Goal: Information Seeking & Learning: Learn about a topic

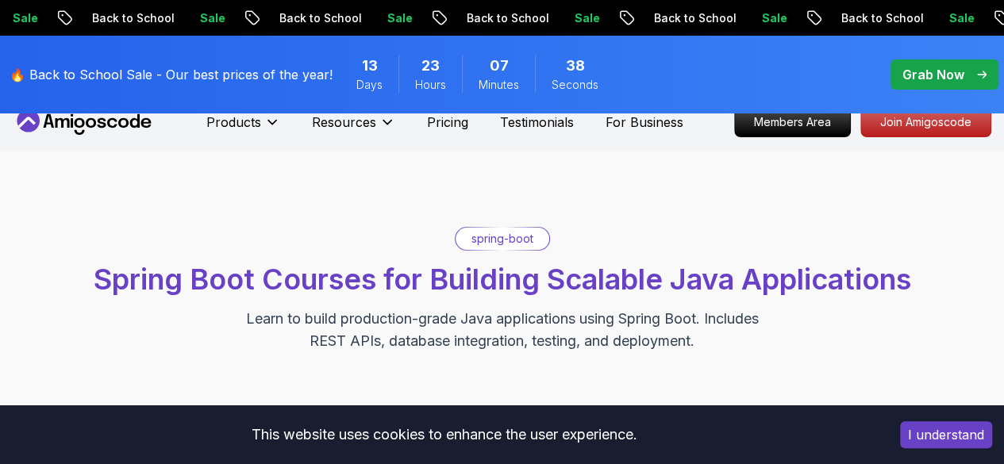
scroll to position [16, 0]
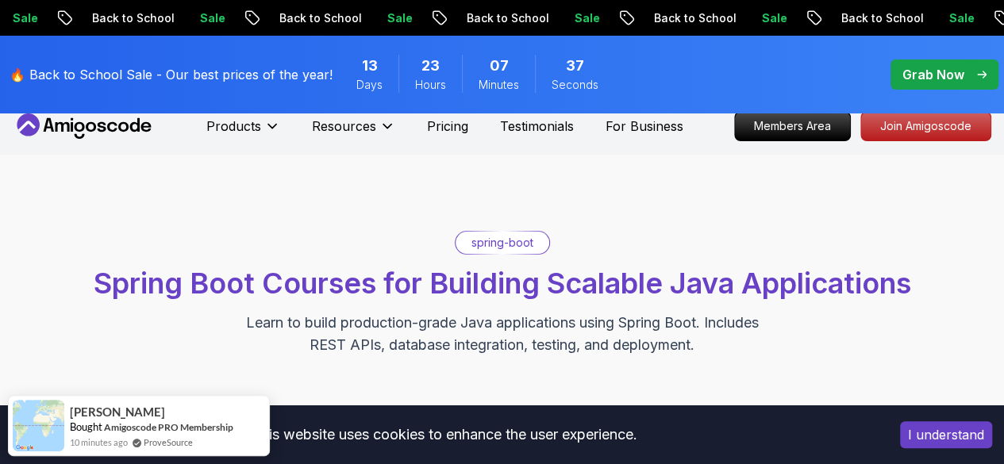
click at [916, 425] on button "I understand" at bounding box center [946, 435] width 92 height 27
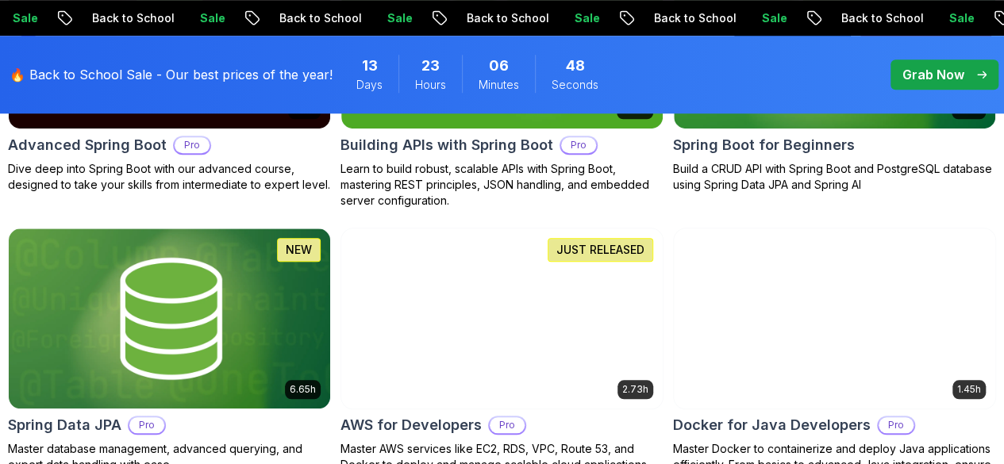
scroll to position [665, 0]
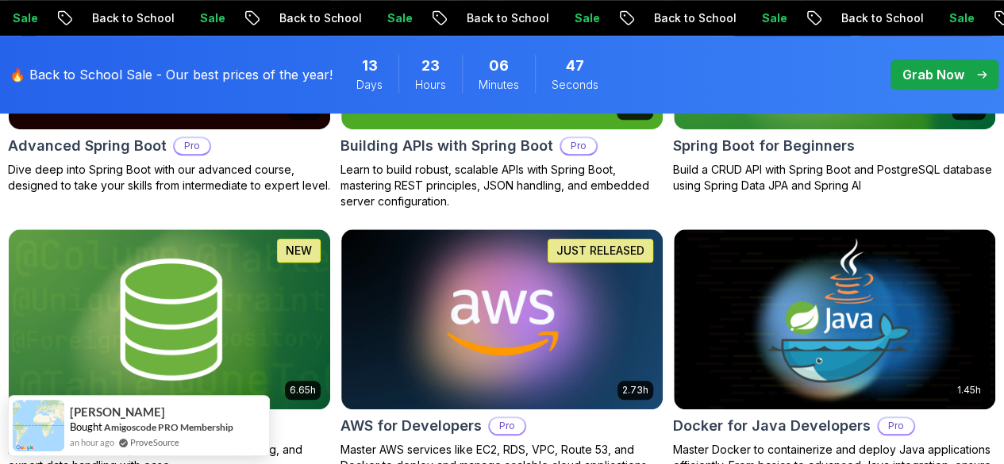
click at [0, 0] on p "Free" at bounding box center [0, 0] width 0 height 0
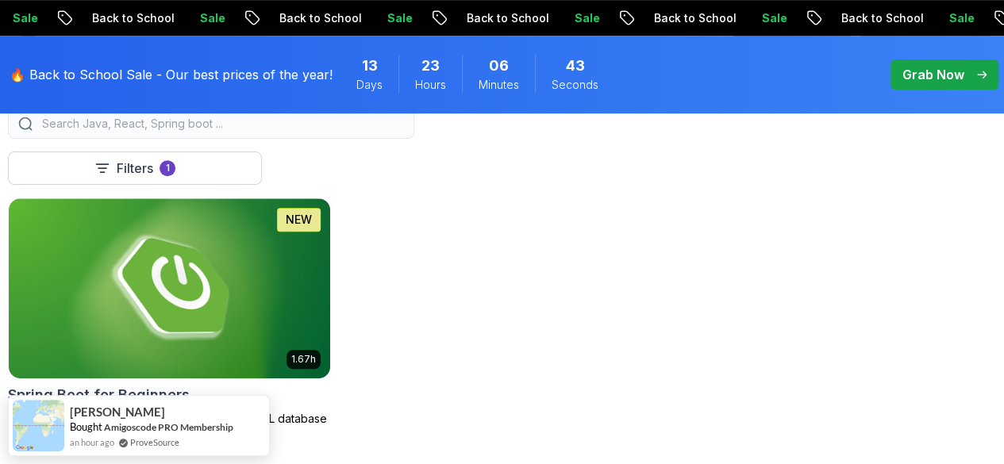
scroll to position [417, 0]
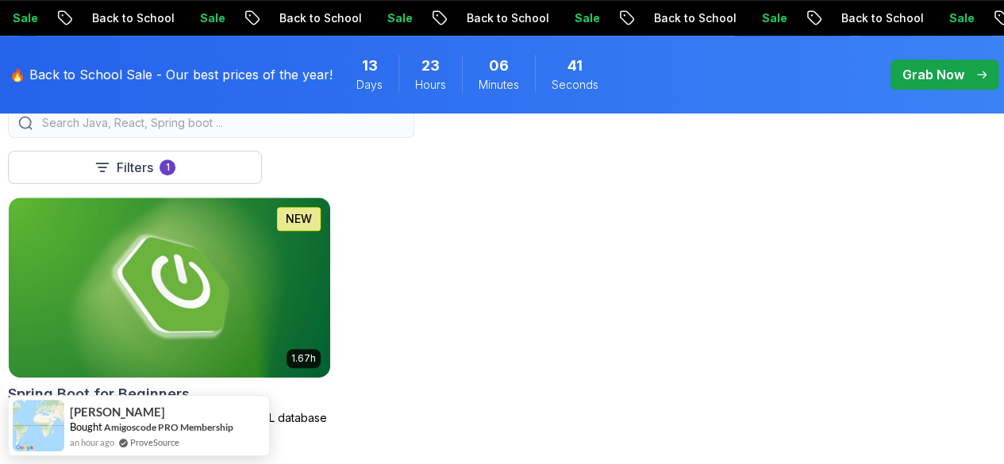
click at [0, 0] on icon at bounding box center [0, 0] width 0 height 0
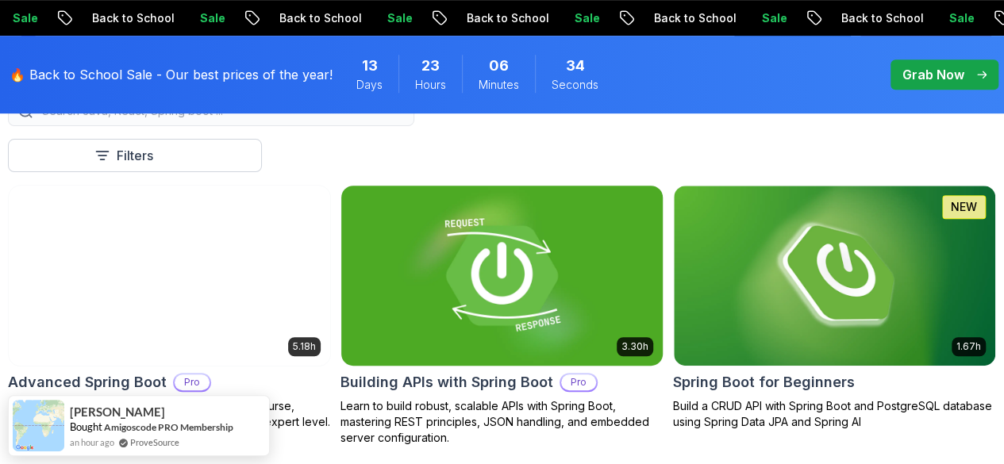
scroll to position [408, 0]
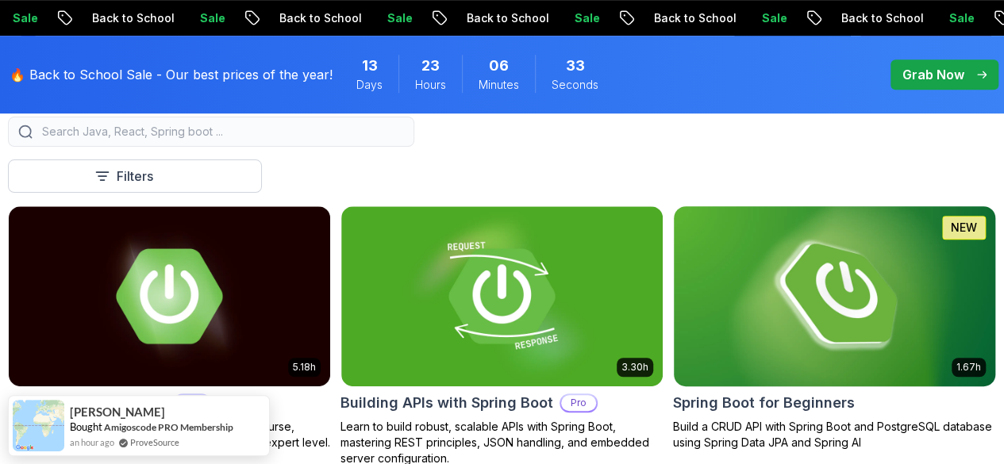
click at [832, 289] on img at bounding box center [834, 296] width 337 height 189
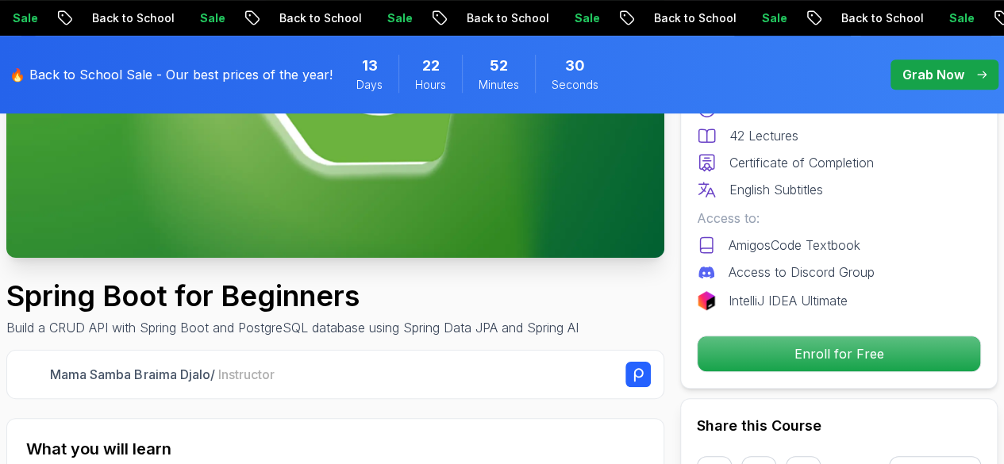
scroll to position [321, 0]
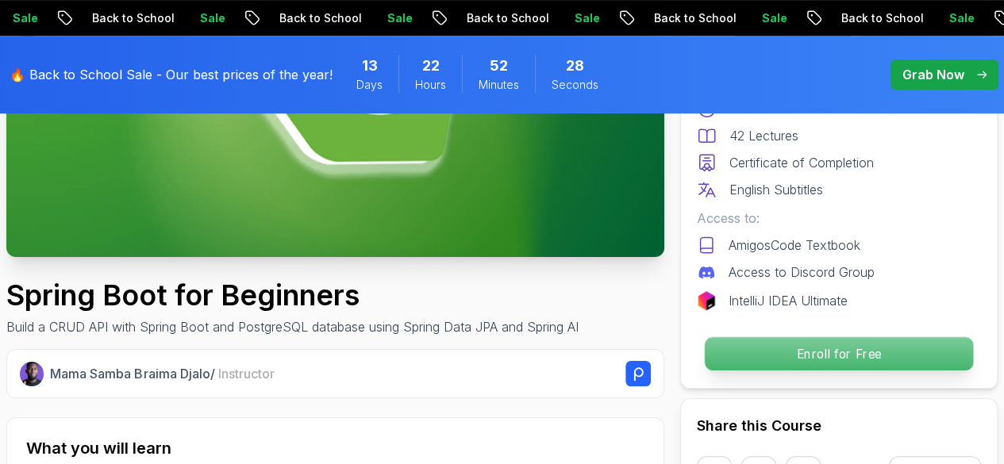
click at [822, 358] on p "Enroll for Free" at bounding box center [839, 353] width 268 height 33
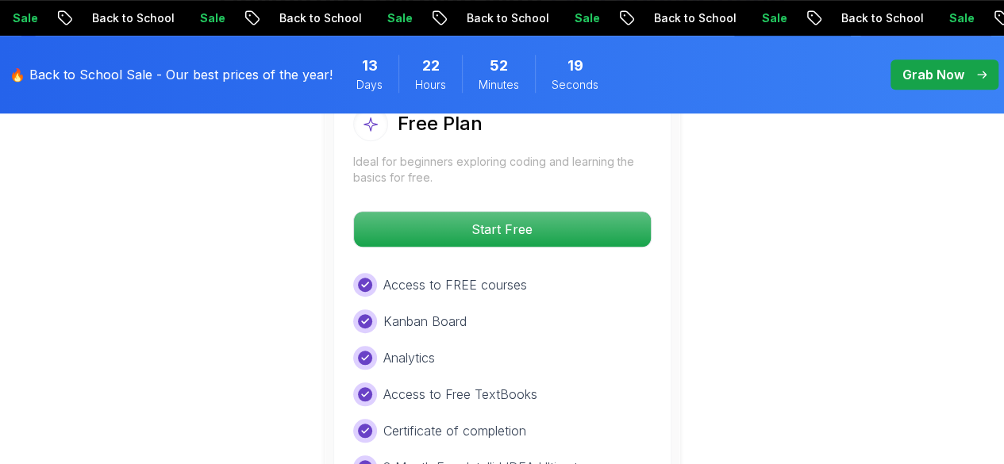
scroll to position [3459, 0]
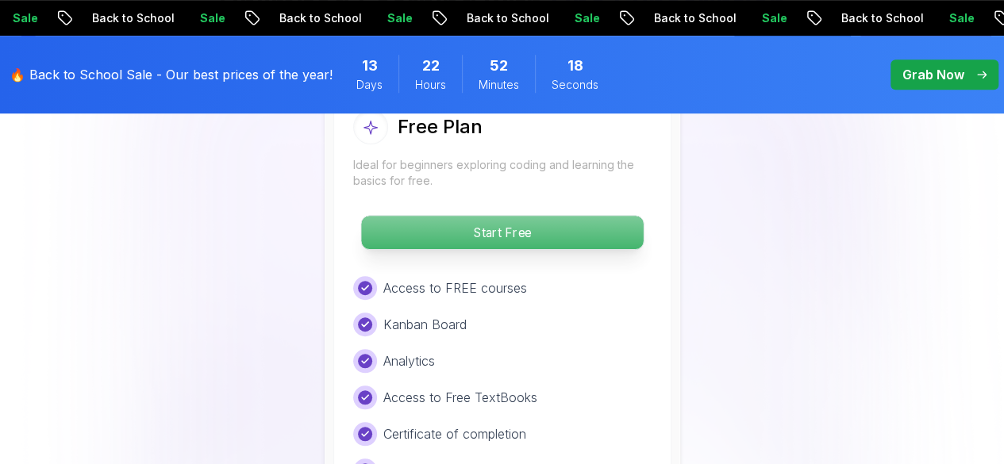
click at [473, 237] on p "Start Free" at bounding box center [502, 232] width 282 height 33
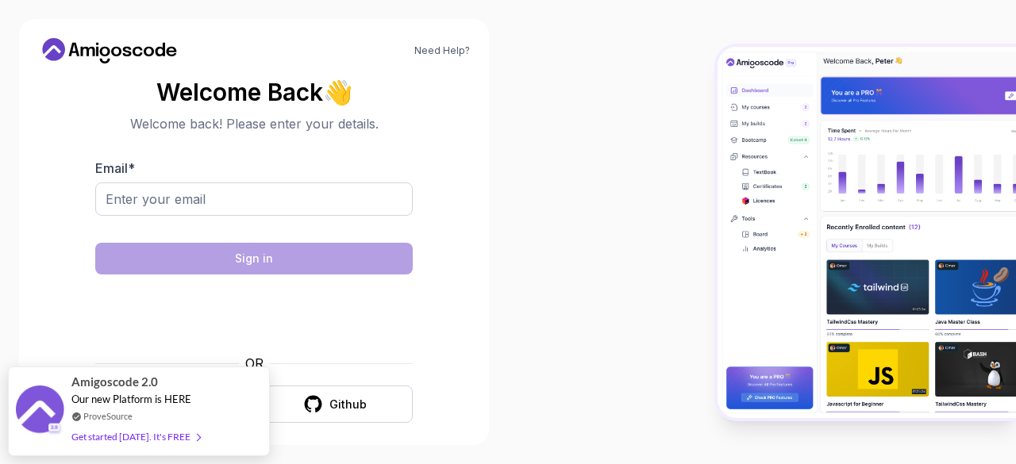
scroll to position [12, 0]
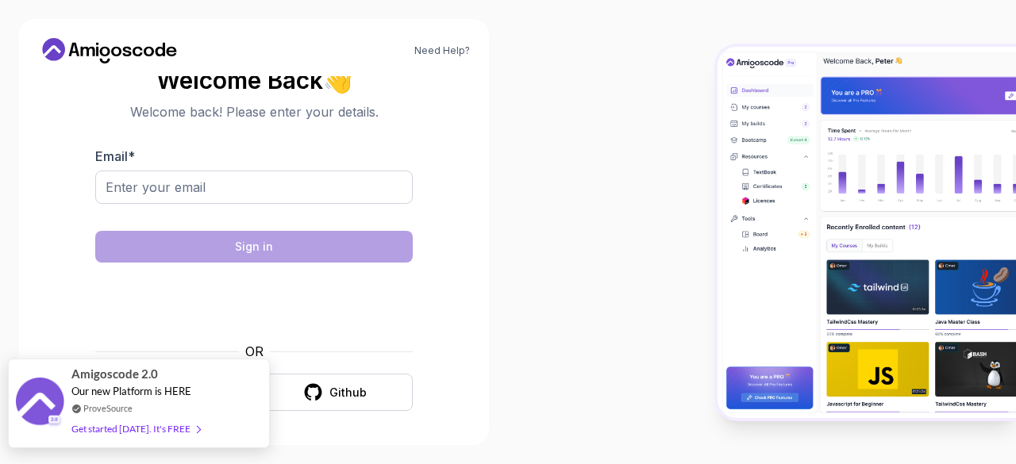
click at [121, 433] on div "Get started [DATE]. It's FREE" at bounding box center [135, 429] width 129 height 18
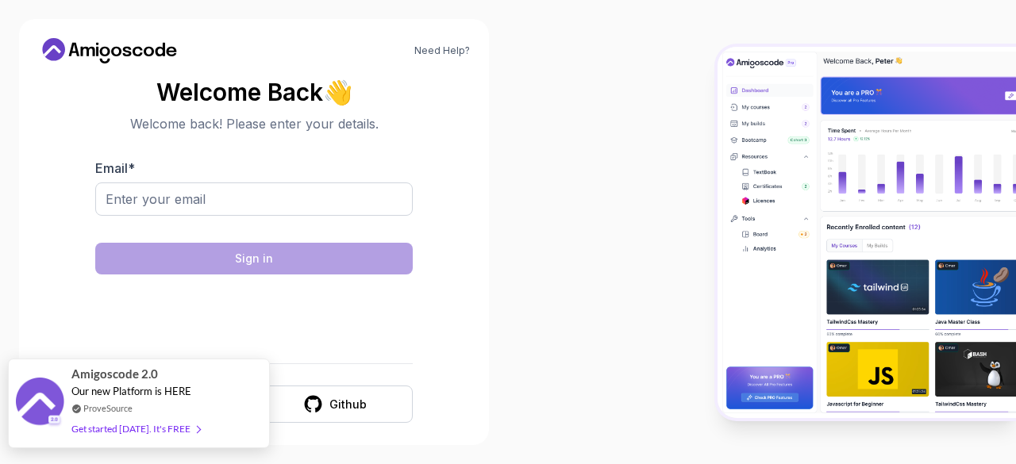
click at [104, 422] on div "Get started [DATE]. It's FREE" at bounding box center [135, 429] width 129 height 18
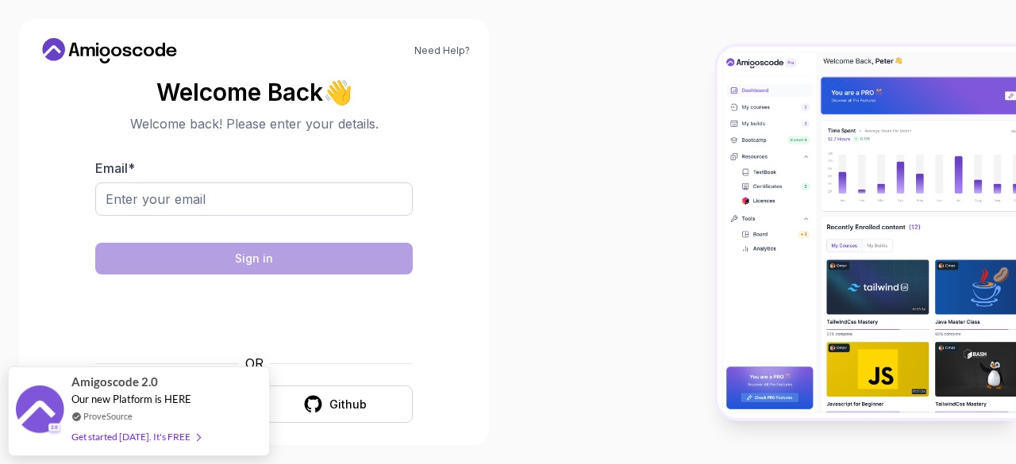
click at [341, 433] on div "Need Help? Welcome Back 👋 Welcome back! Please enter your details. Email * Sign…" at bounding box center [254, 232] width 470 height 426
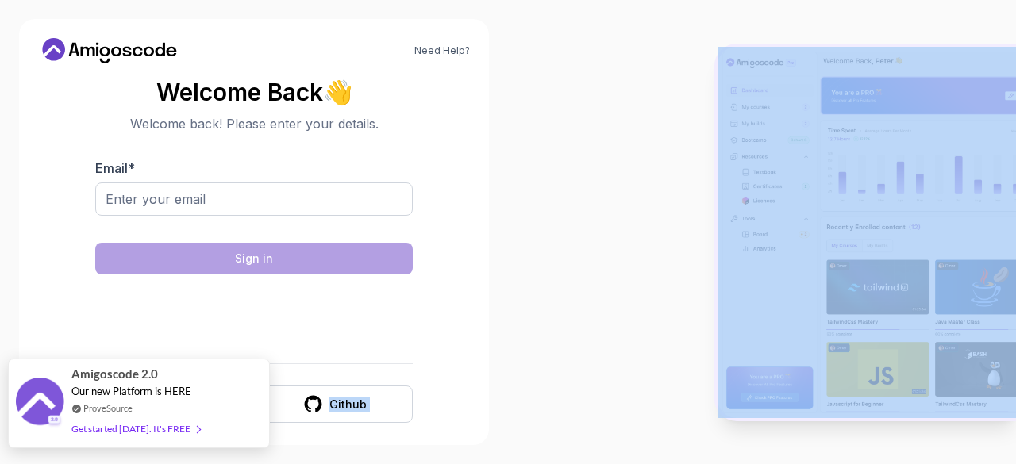
drag, startPoint x: 284, startPoint y: 448, endPoint x: 183, endPoint y: 417, distance: 106.5
click at [183, 417] on body "Need Help? Welcome Back 👋 Welcome back! Please enter your details. Email * Sign…" at bounding box center [508, 232] width 1016 height 464
click at [183, 417] on div "Amigoscode 2.0 Our new Platform is HERE ProveSource Get started today. It's FREE" at bounding box center [138, 404] width 134 height 88
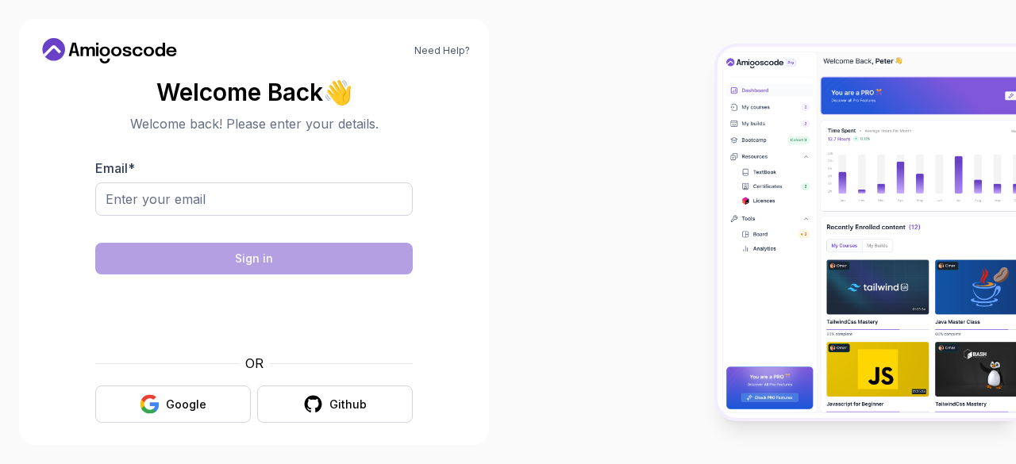
click at [160, 410] on icon "button" at bounding box center [150, 405] width 20 height 20
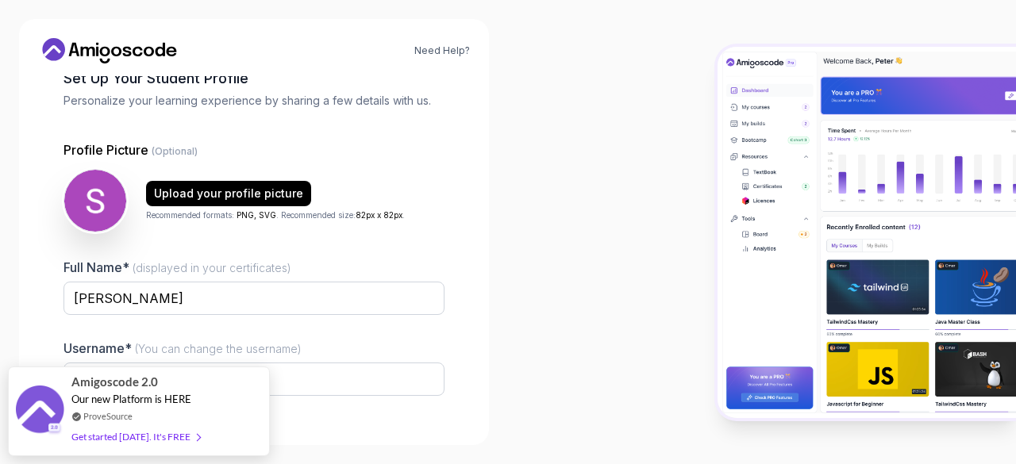
scroll to position [92, 0]
click at [99, 204] on img at bounding box center [95, 199] width 65 height 65
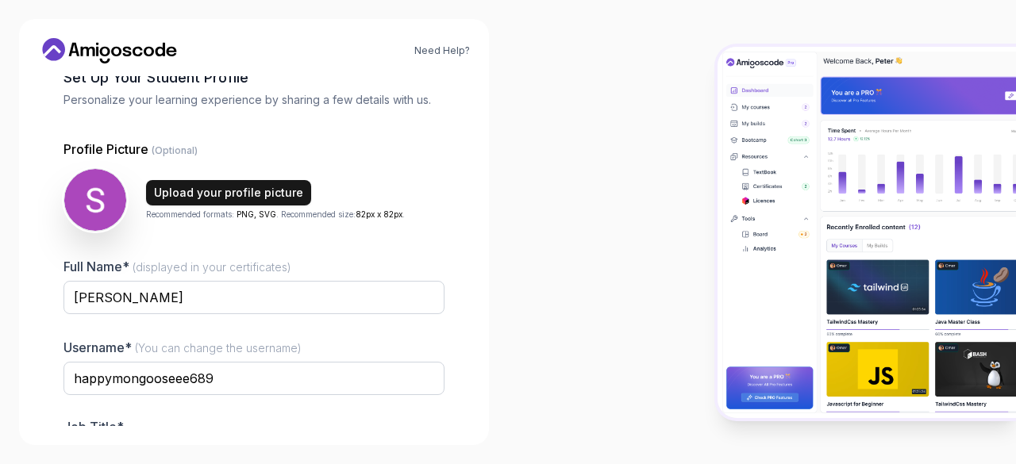
click at [171, 201] on button "Upload your profile picture" at bounding box center [228, 192] width 165 height 25
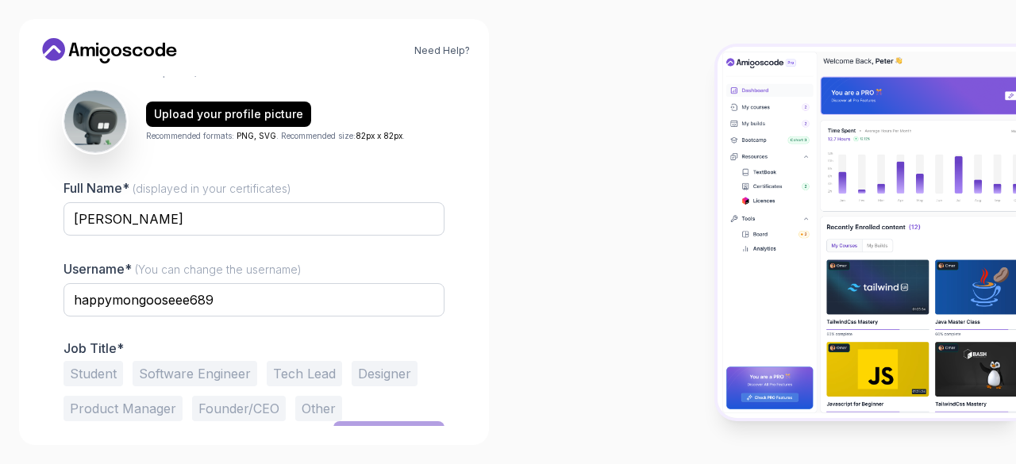
scroll to position [196, 0]
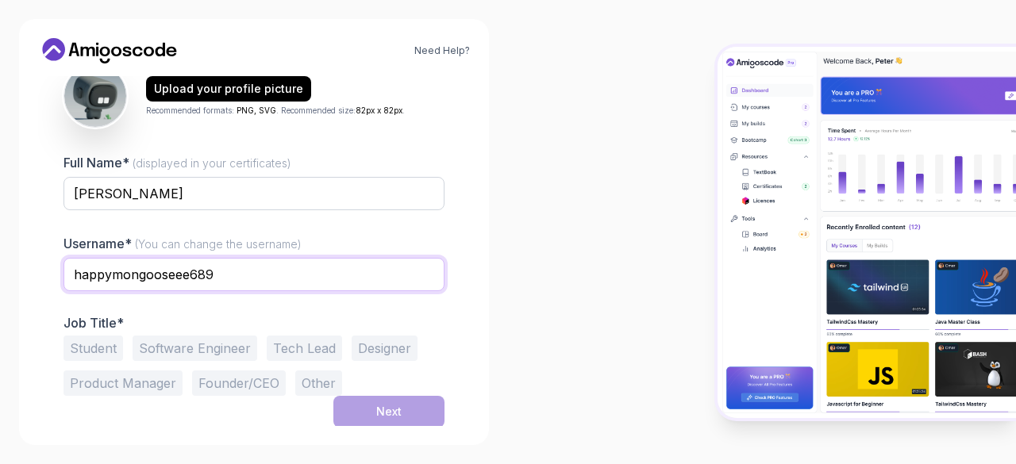
drag, startPoint x: 240, startPoint y: 277, endPoint x: 0, endPoint y: 266, distance: 240.0
click at [0, 266] on div "Need Help? 1 Set Up Your Profile 1 Set Up Your Profile 2 Let's Get to Know You …" at bounding box center [254, 232] width 508 height 464
type input "warcross616"
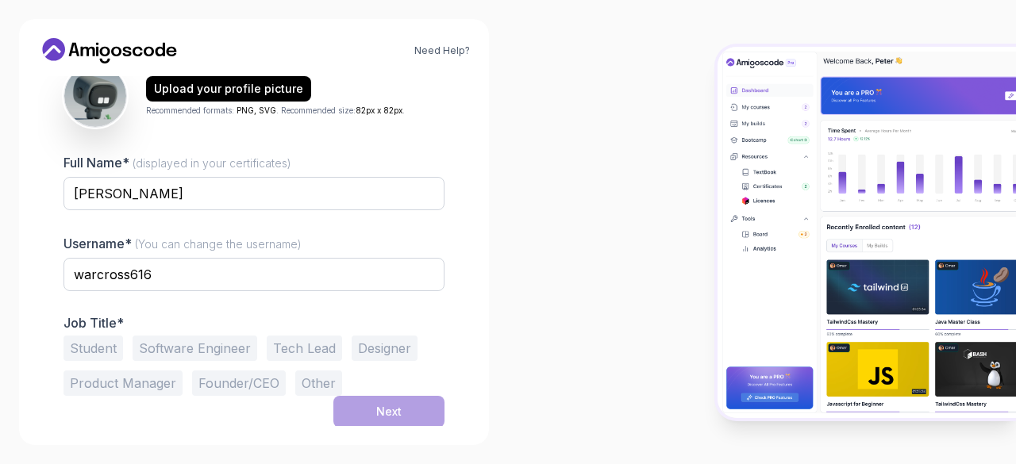
click at [102, 339] on button "Student" at bounding box center [94, 348] width 60 height 25
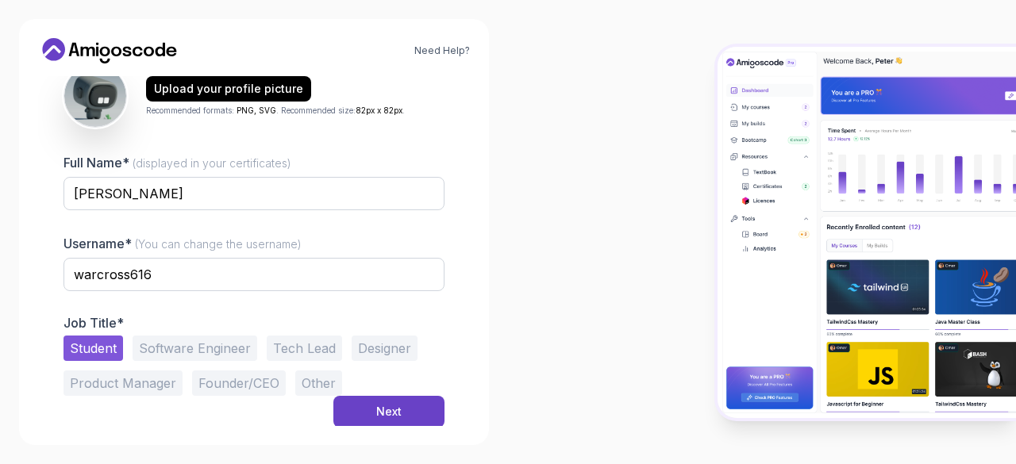
click at [416, 395] on div "Student Software Engineer Tech Lead Designer Product Manager Founder/CEO Other" at bounding box center [254, 366] width 381 height 60
click at [411, 406] on button "Next" at bounding box center [388, 412] width 111 height 32
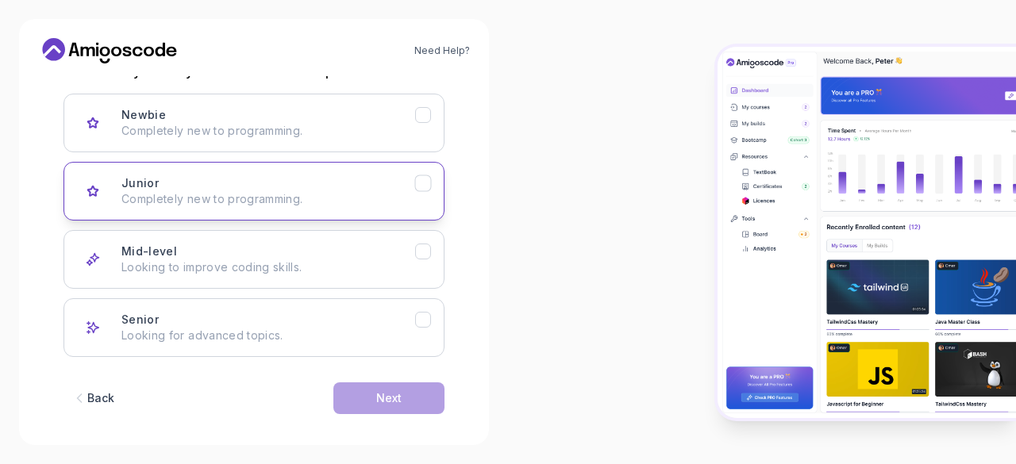
scroll to position [245, 0]
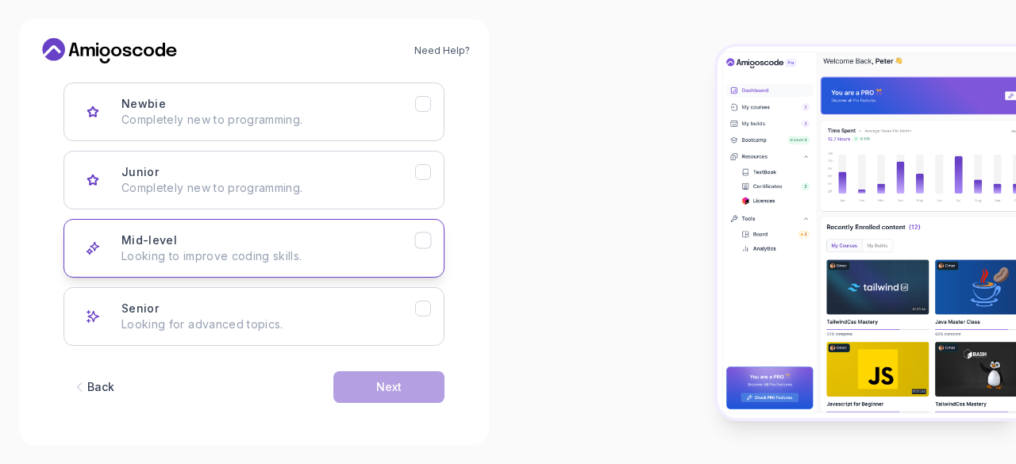
click at [343, 260] on p "Looking to improve coding skills." at bounding box center [268, 256] width 294 height 16
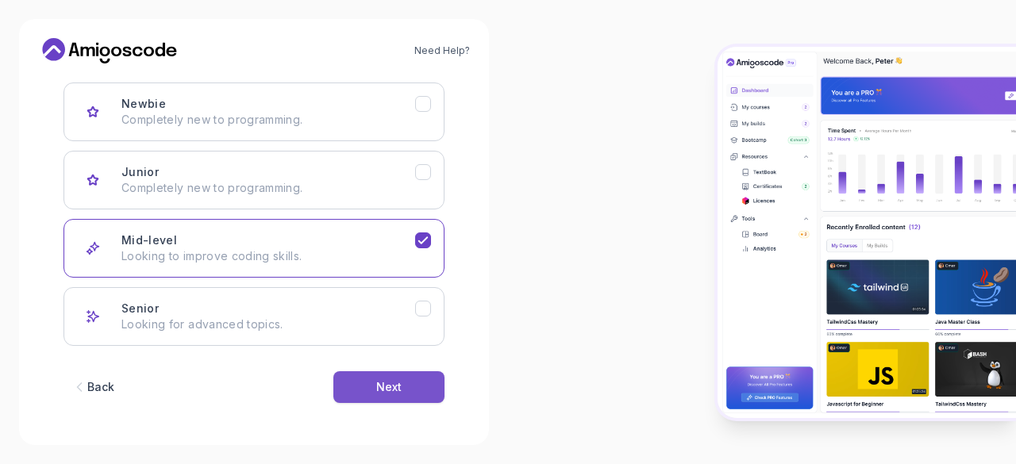
click at [398, 381] on div "Next" at bounding box center [388, 387] width 25 height 16
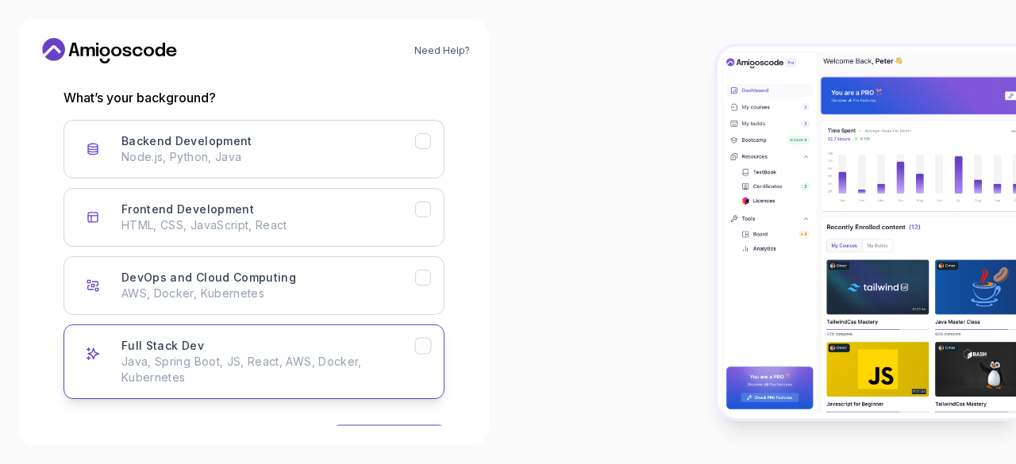
scroll to position [210, 0]
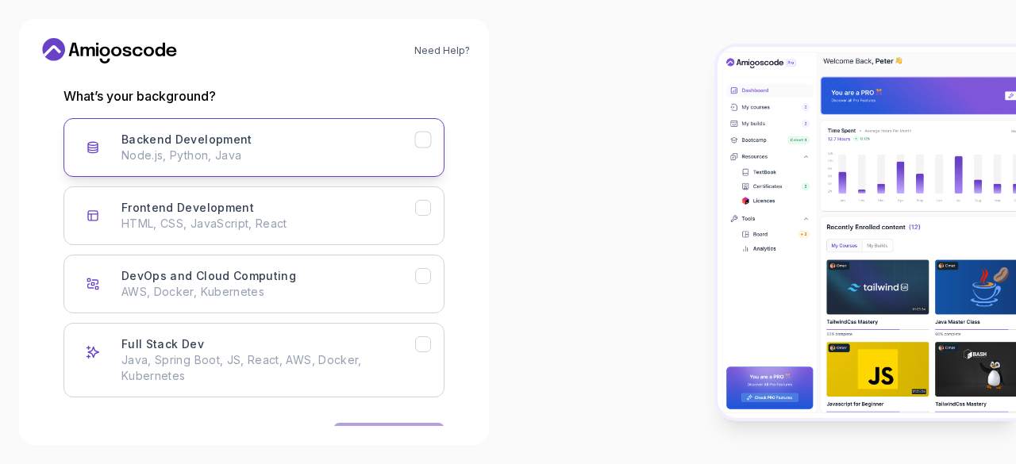
click at [356, 134] on div "Backend Development Node.js, Python, Java" at bounding box center [268, 148] width 294 height 32
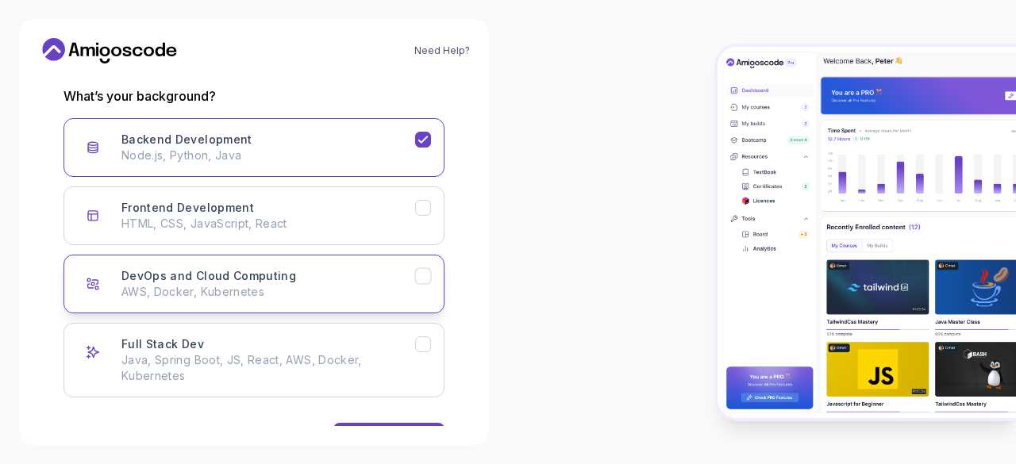
scroll to position [261, 0]
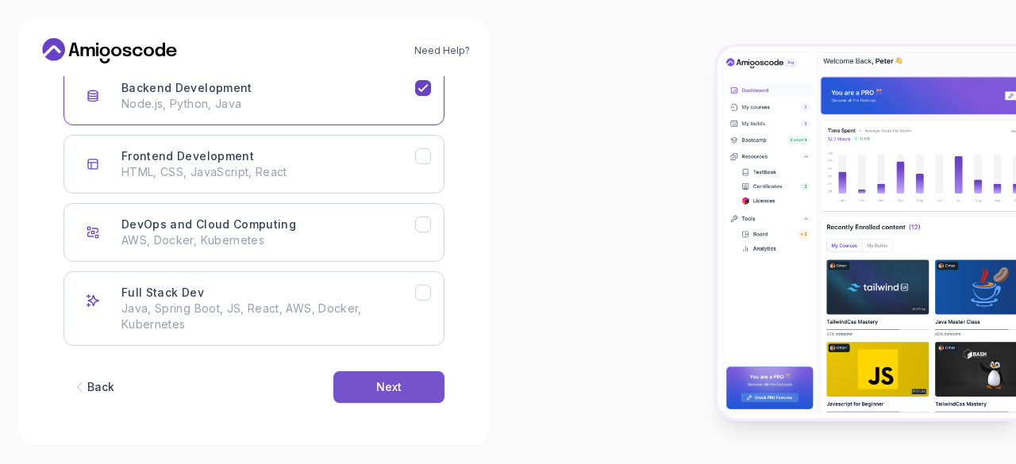
click at [373, 390] on button "Next" at bounding box center [388, 387] width 111 height 32
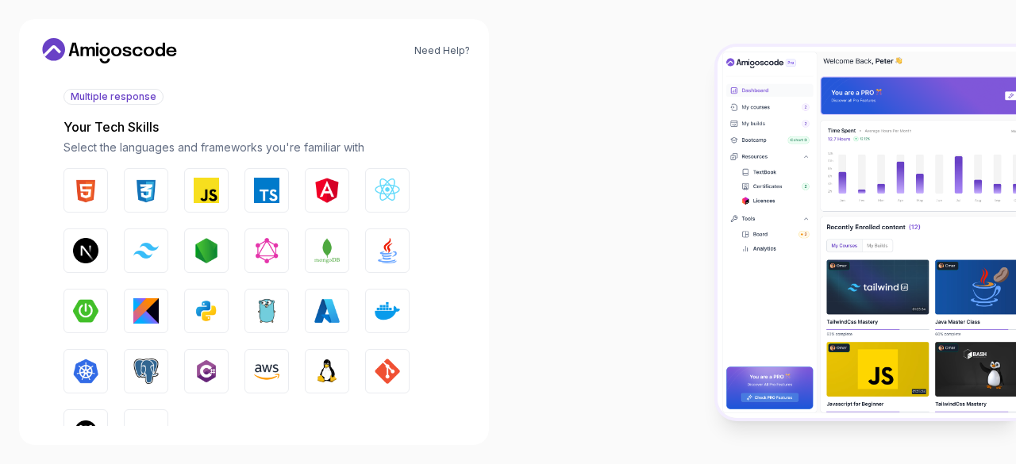
scroll to position [183, 0]
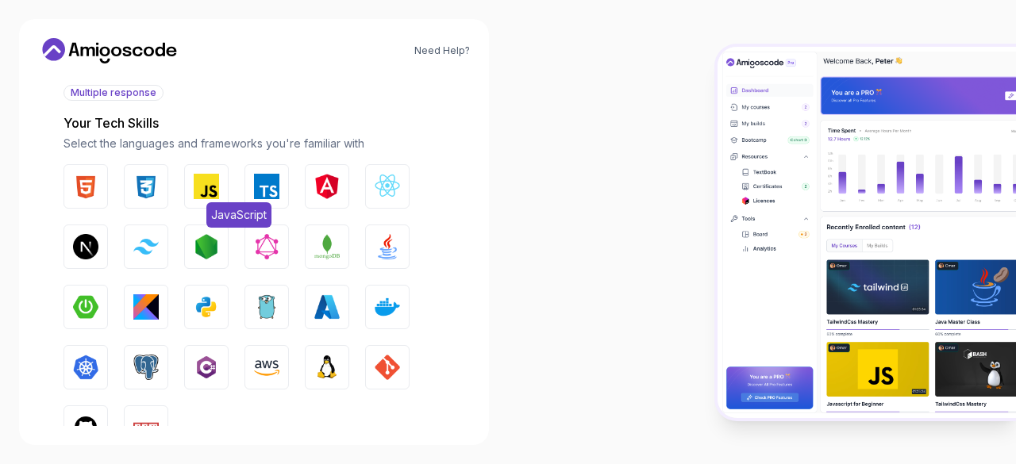
click at [200, 193] on img "button" at bounding box center [206, 186] width 25 height 25
click at [394, 253] on img "button" at bounding box center [387, 246] width 25 height 25
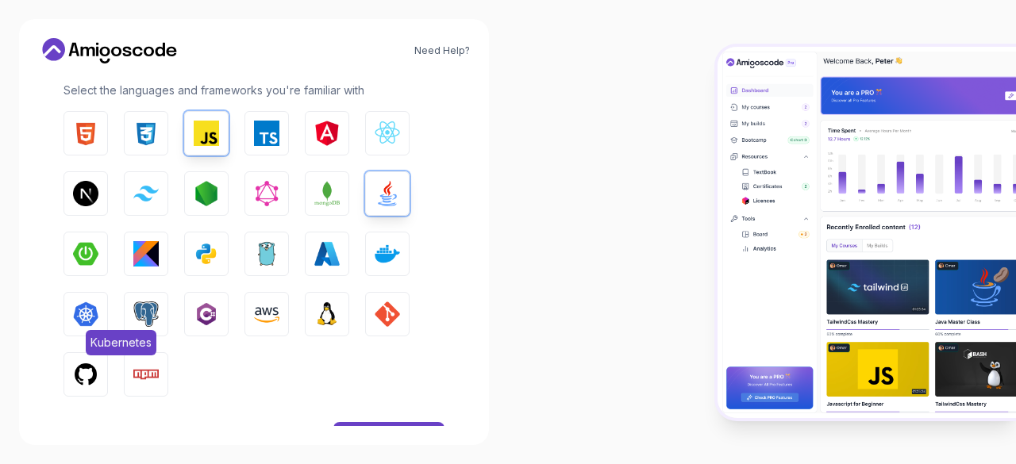
scroll to position [237, 0]
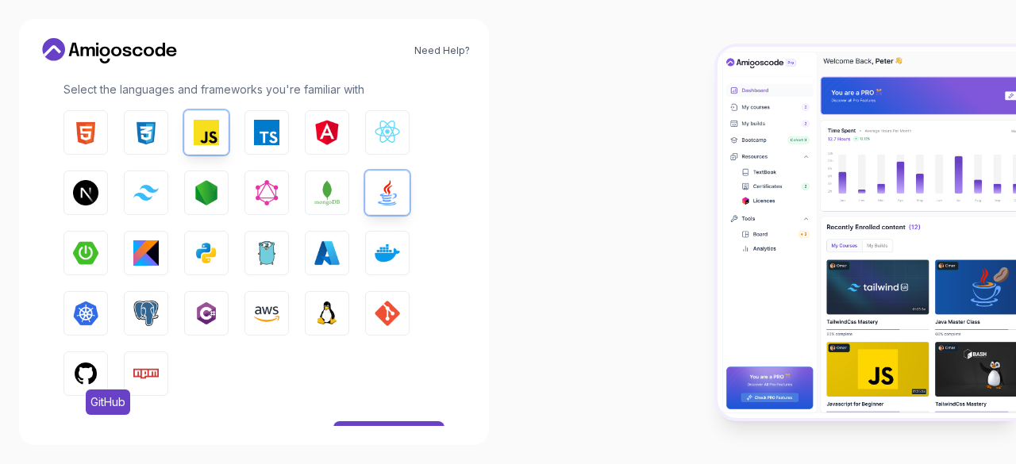
click at [78, 374] on img "button" at bounding box center [85, 373] width 25 height 25
click at [192, 269] on button "Python" at bounding box center [206, 253] width 44 height 44
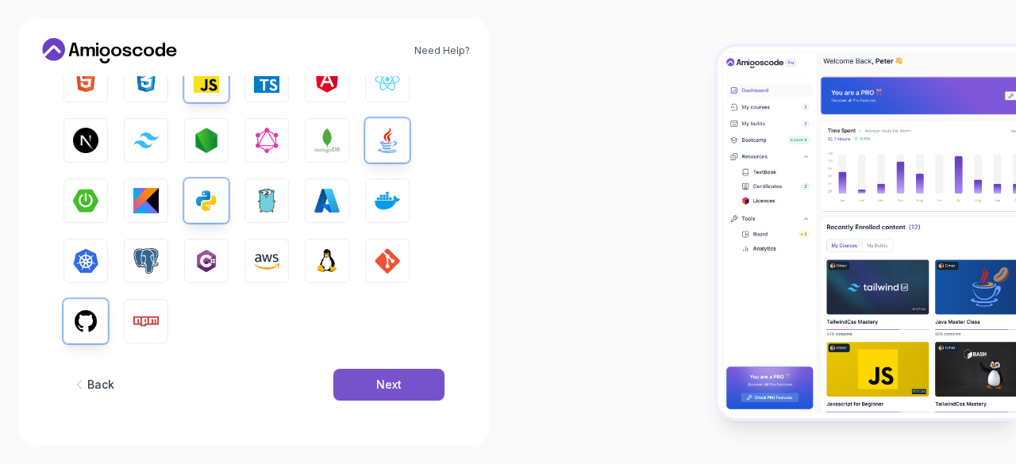
click at [374, 379] on button "Next" at bounding box center [388, 385] width 111 height 32
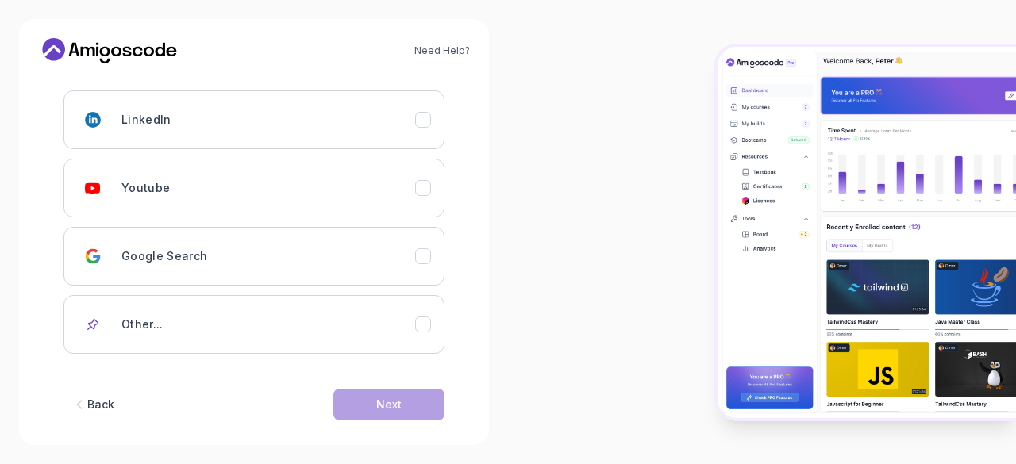
scroll to position [255, 0]
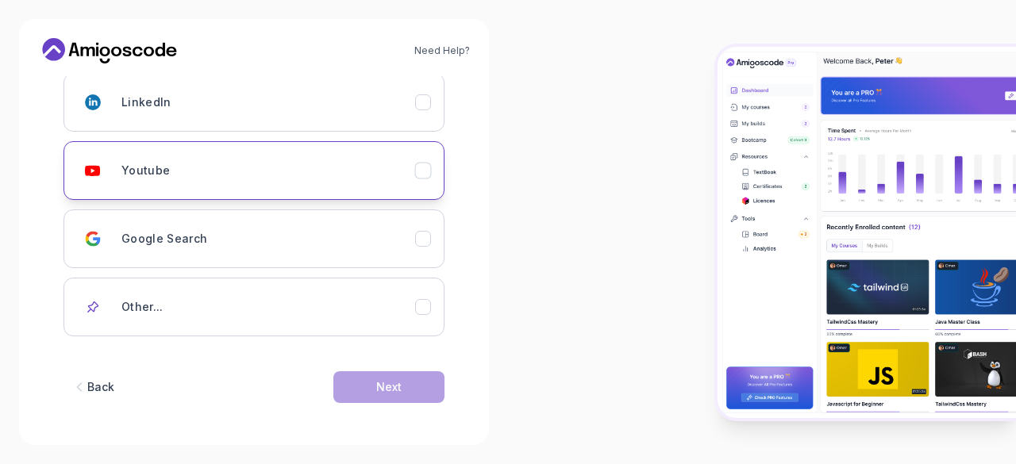
click at [410, 185] on button "Youtube" at bounding box center [254, 170] width 381 height 59
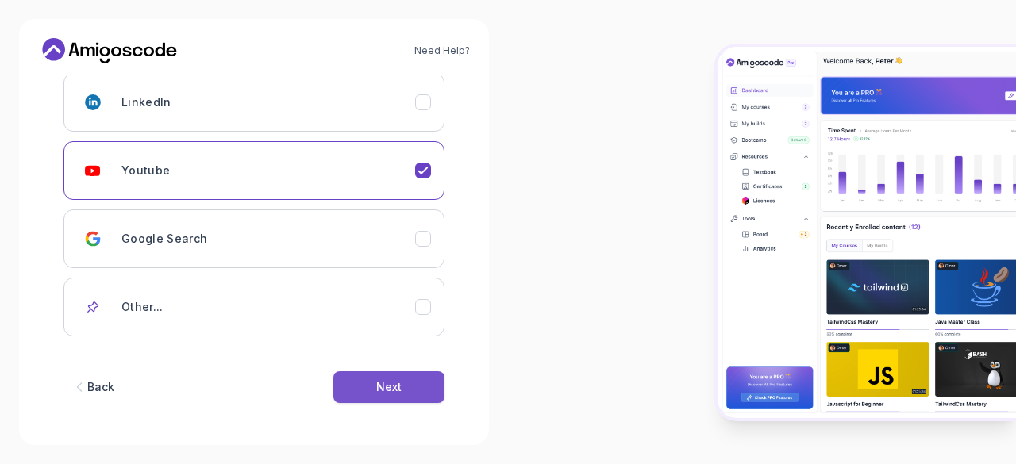
click at [391, 382] on div "Next" at bounding box center [388, 387] width 25 height 16
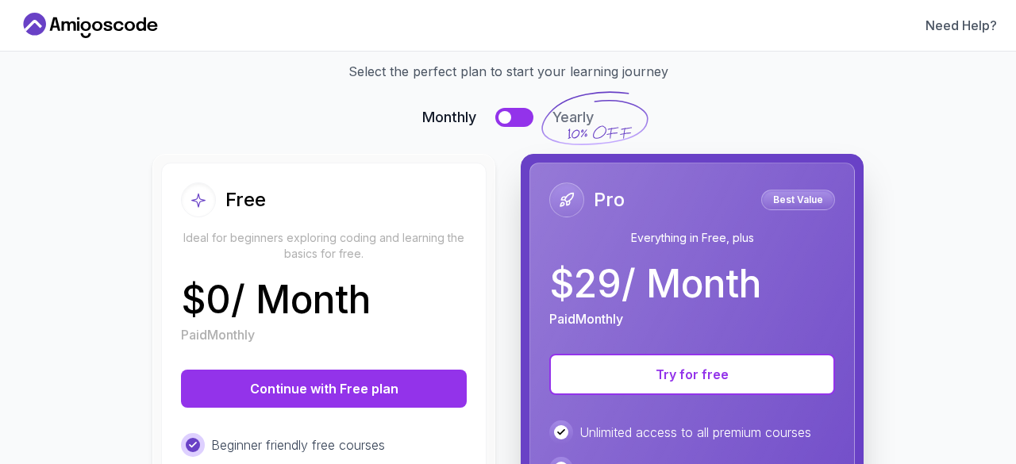
scroll to position [104, 0]
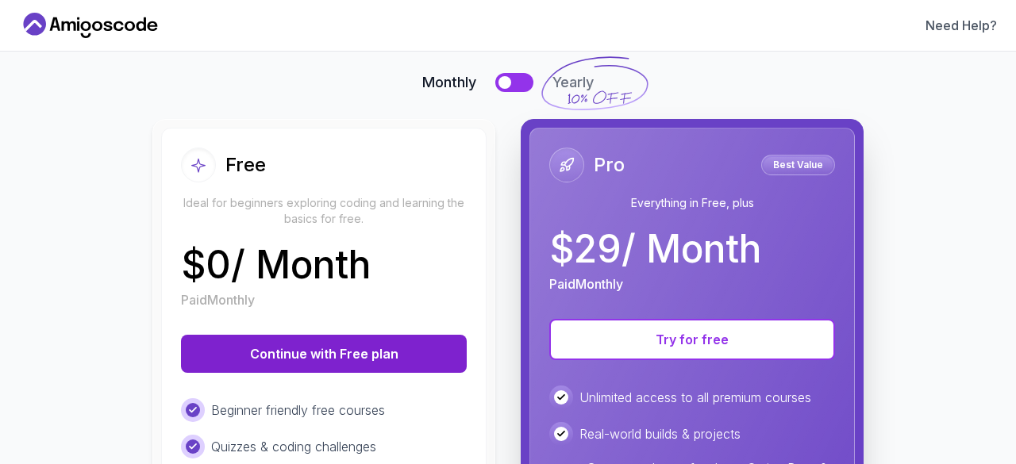
click at [333, 356] on button "Continue with Free plan" at bounding box center [324, 354] width 286 height 38
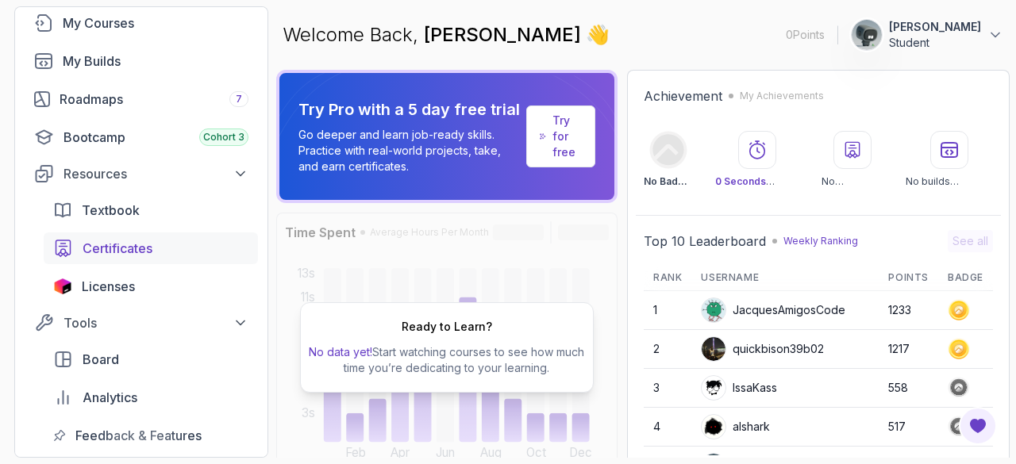
scroll to position [121, 0]
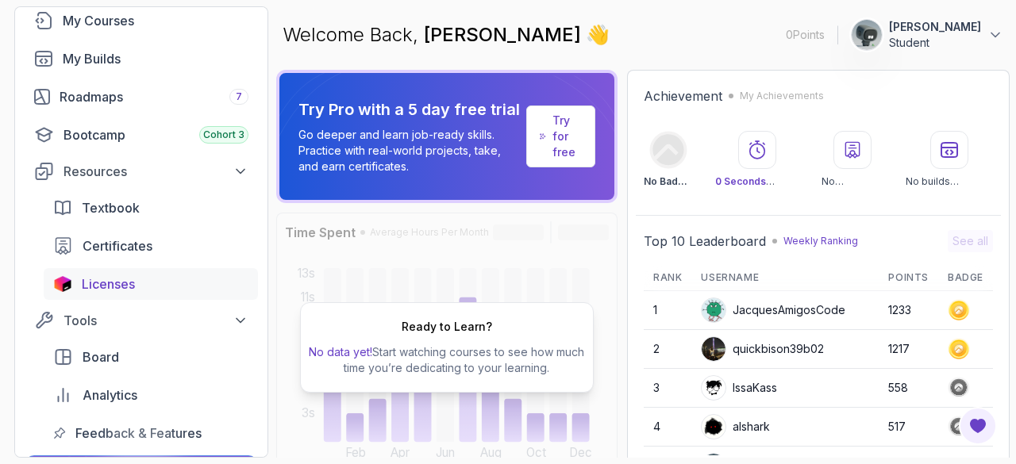
click at [125, 282] on span "Licenses" at bounding box center [108, 284] width 53 height 19
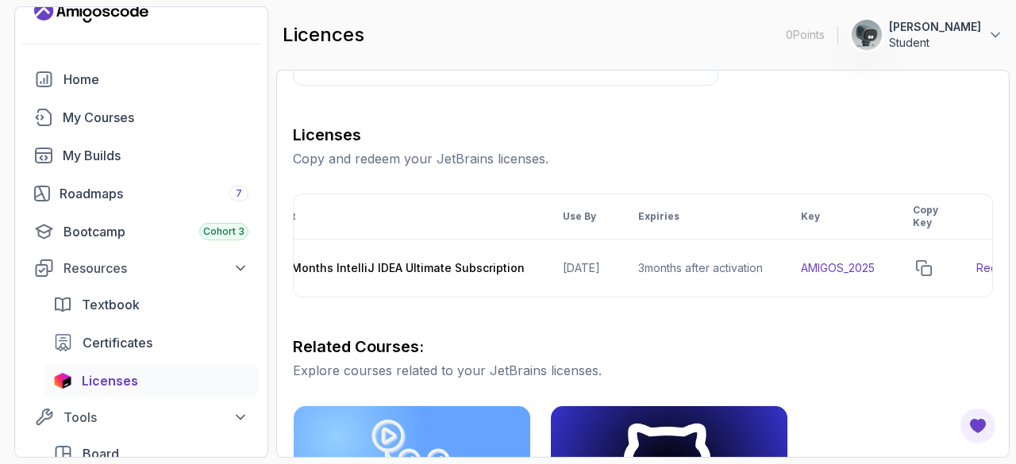
scroll to position [0, 65]
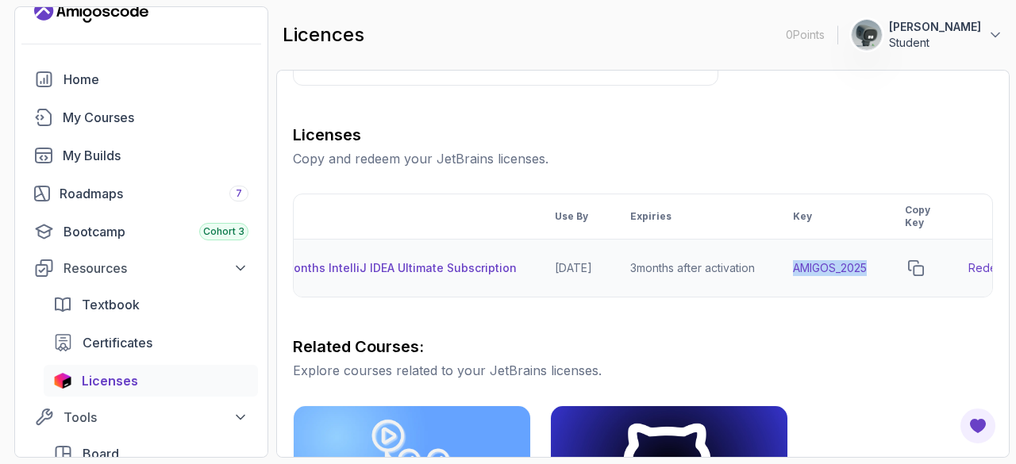
drag, startPoint x: 813, startPoint y: 268, endPoint x: 890, endPoint y: 275, distance: 77.4
click at [886, 275] on td "AMIGOS_2025" at bounding box center [830, 269] width 112 height 58
click at [924, 269] on icon "copy-button" at bounding box center [916, 268] width 16 height 16
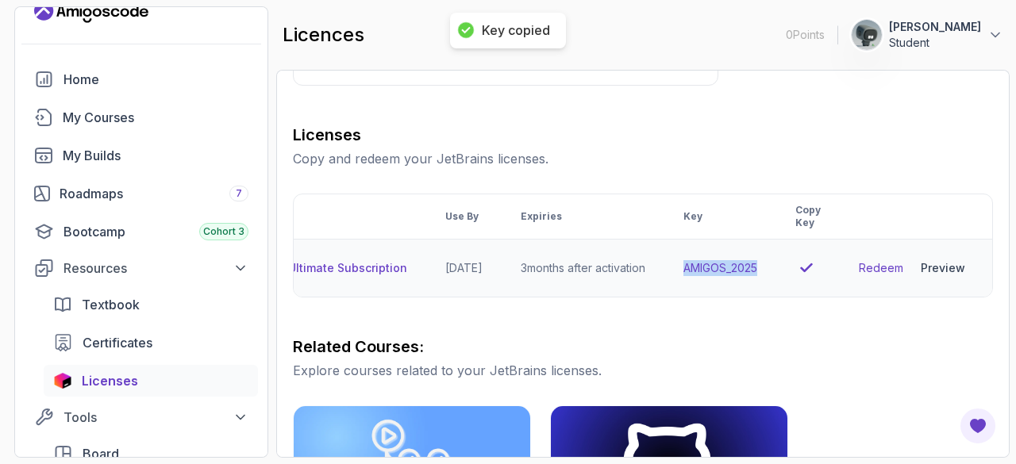
scroll to position [0, 193]
click at [889, 271] on link "Redeem" at bounding box center [881, 268] width 44 height 16
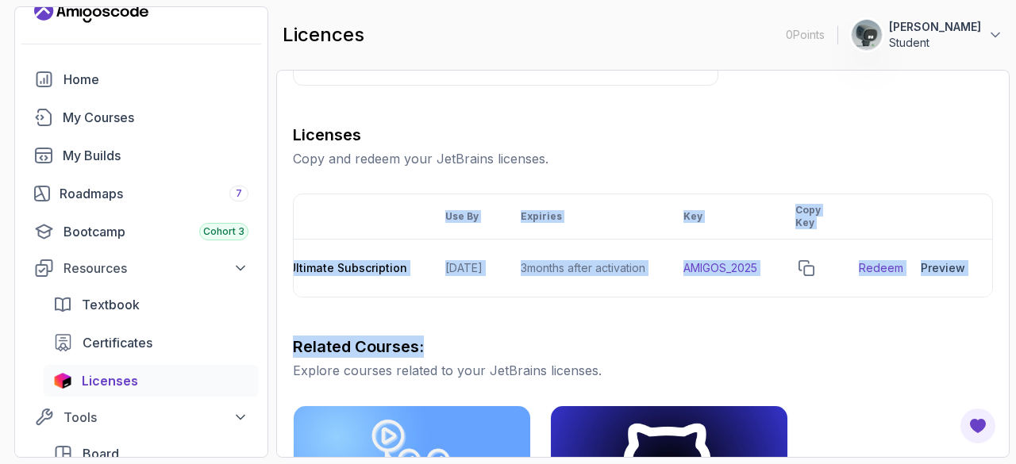
drag, startPoint x: 495, startPoint y: 310, endPoint x: 456, endPoint y: 298, distance: 41.7
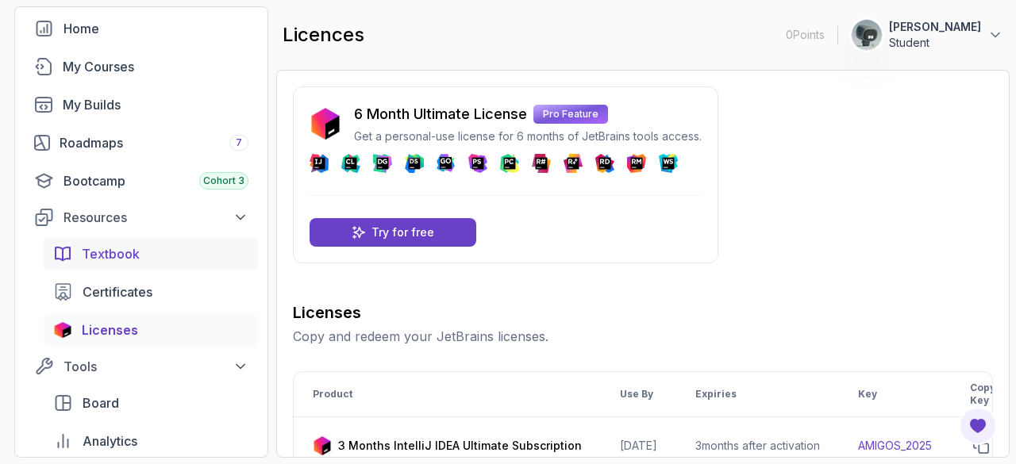
scroll to position [74, 0]
click at [104, 252] on span "Textbook" at bounding box center [111, 254] width 58 height 19
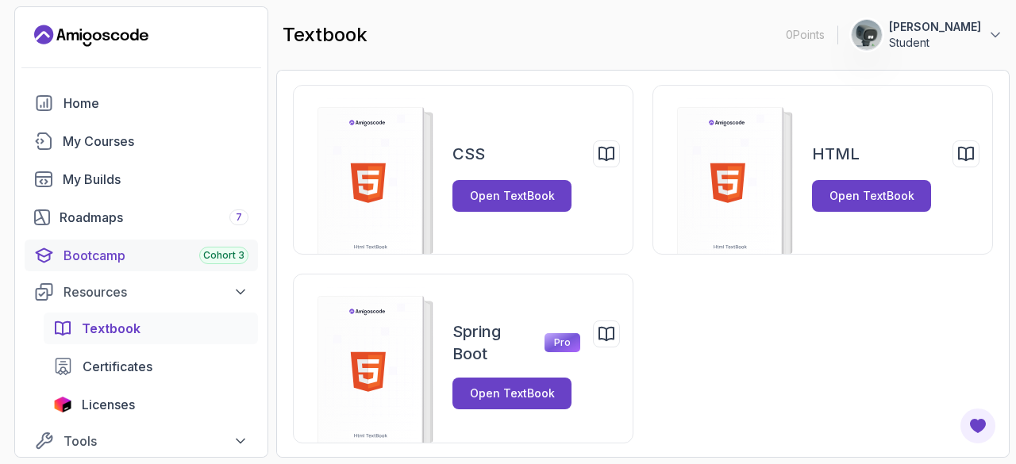
click at [154, 253] on div "Bootcamp Cohort 3" at bounding box center [156, 255] width 185 height 19
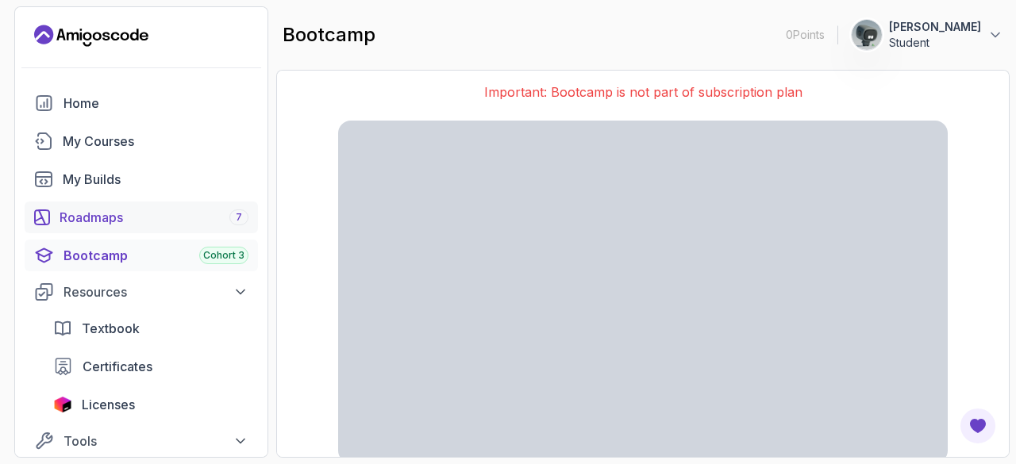
click at [115, 221] on div "Roadmaps 7" at bounding box center [154, 217] width 189 height 19
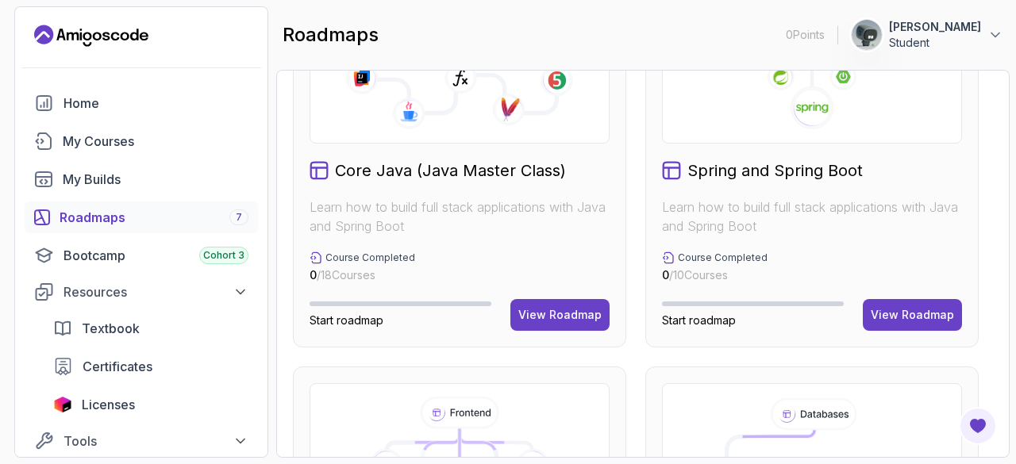
scroll to position [426, 0]
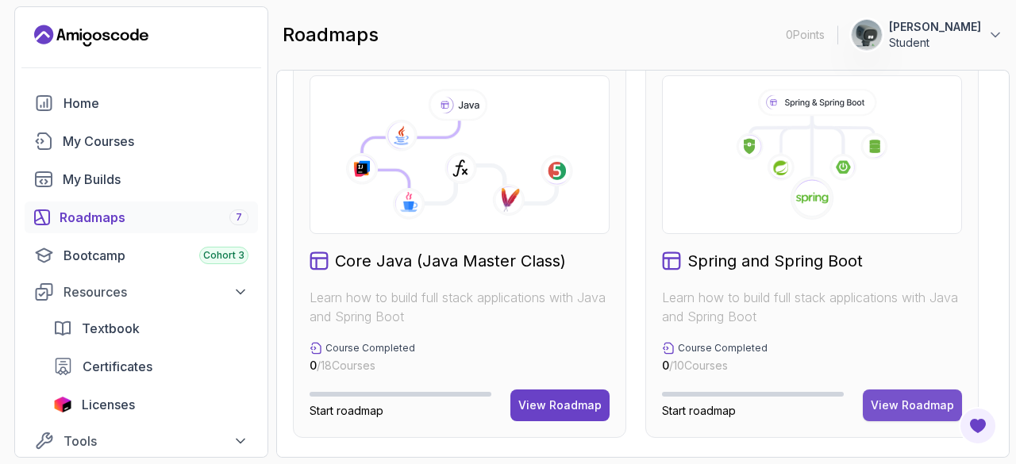
click at [909, 406] on div "View Roadmap" at bounding box center [912, 406] width 83 height 16
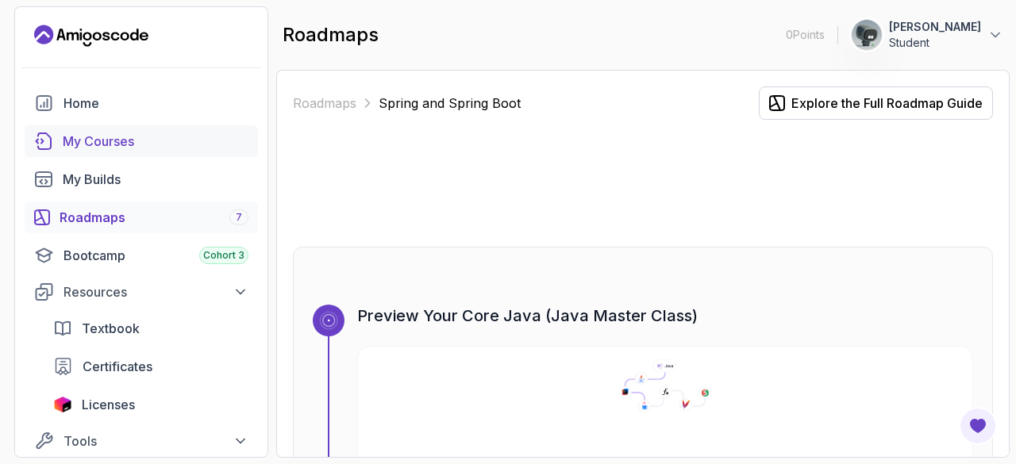
click at [89, 132] on div "My Courses" at bounding box center [156, 141] width 186 height 19
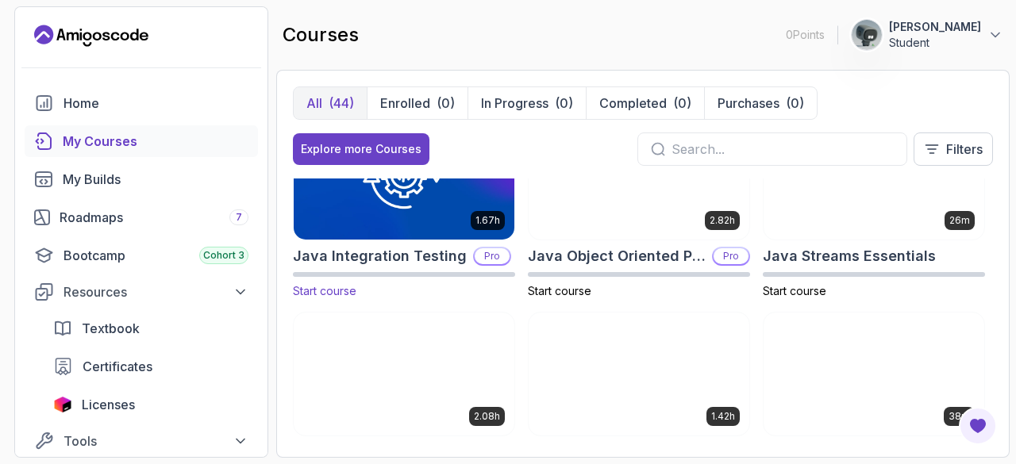
scroll to position [1212, 0]
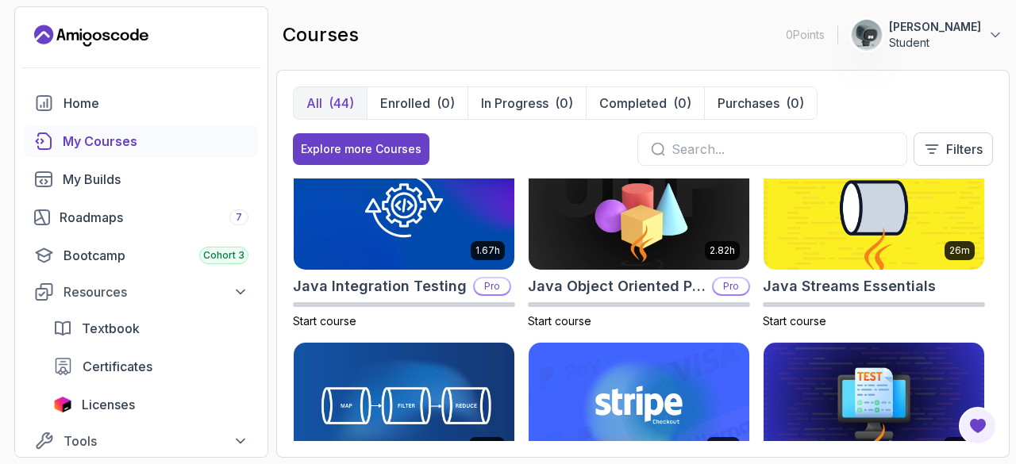
click at [685, 156] on input "text" at bounding box center [783, 149] width 222 height 19
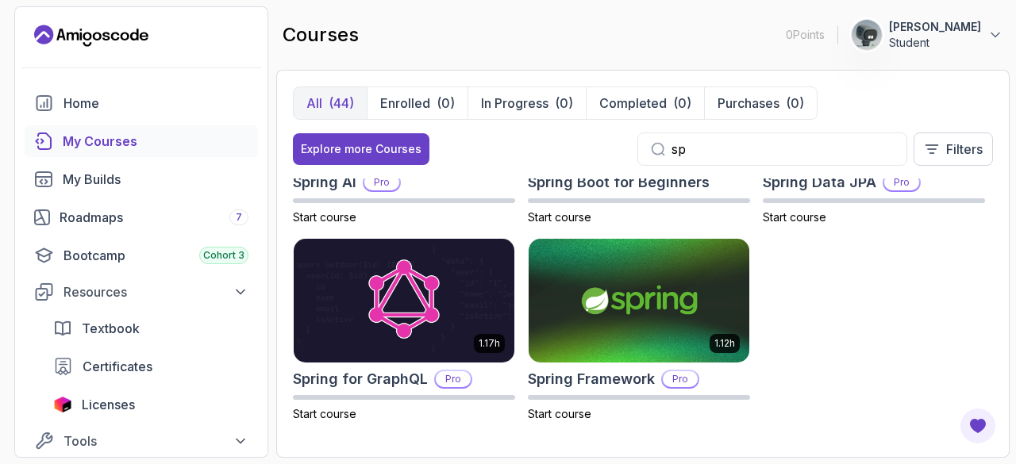
scroll to position [331, 0]
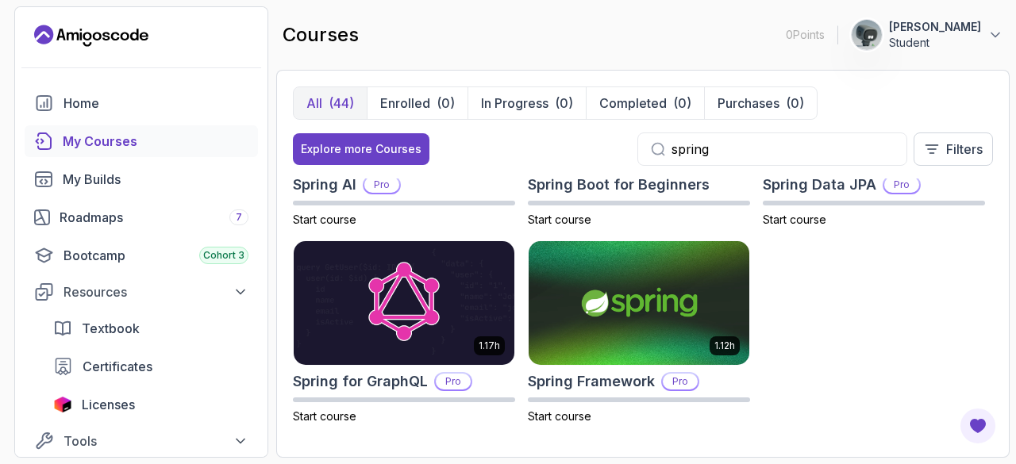
type input "spring"
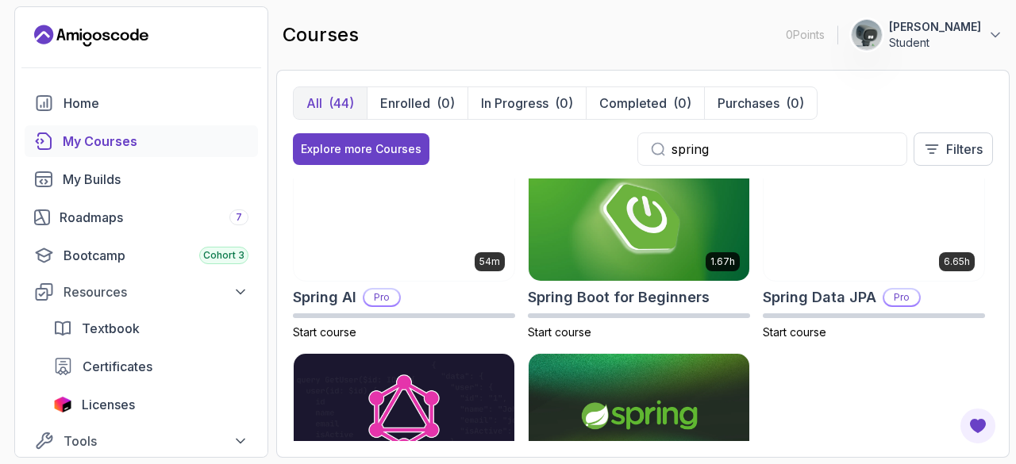
scroll to position [219, 0]
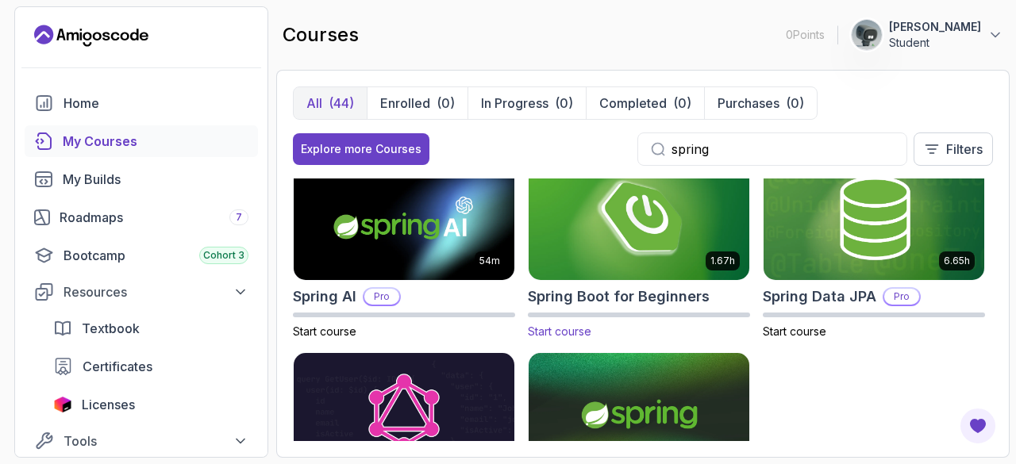
click at [609, 244] on img at bounding box center [639, 218] width 232 height 129
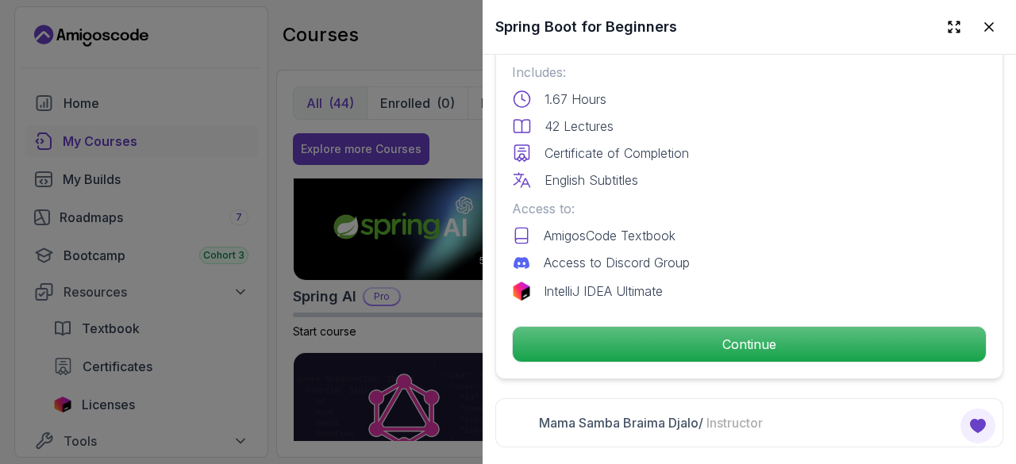
scroll to position [433, 0]
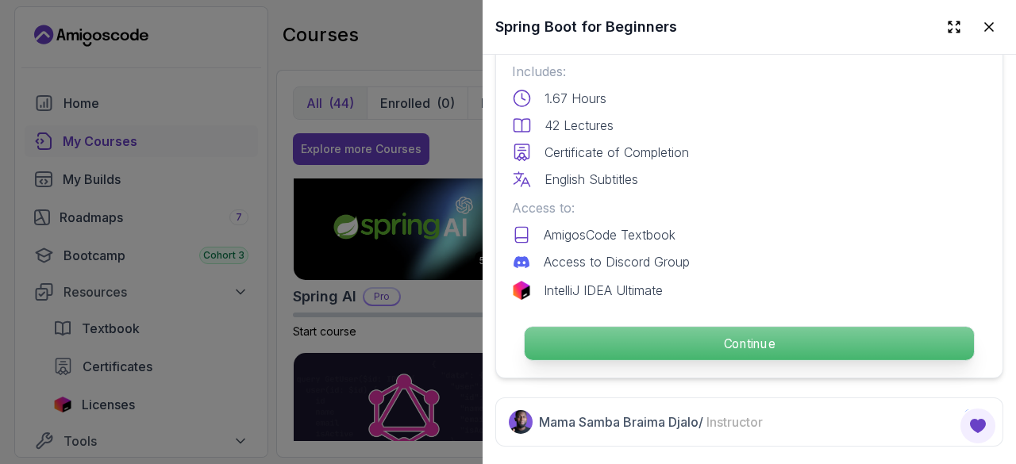
click at [710, 333] on p "Continue" at bounding box center [749, 343] width 449 height 33
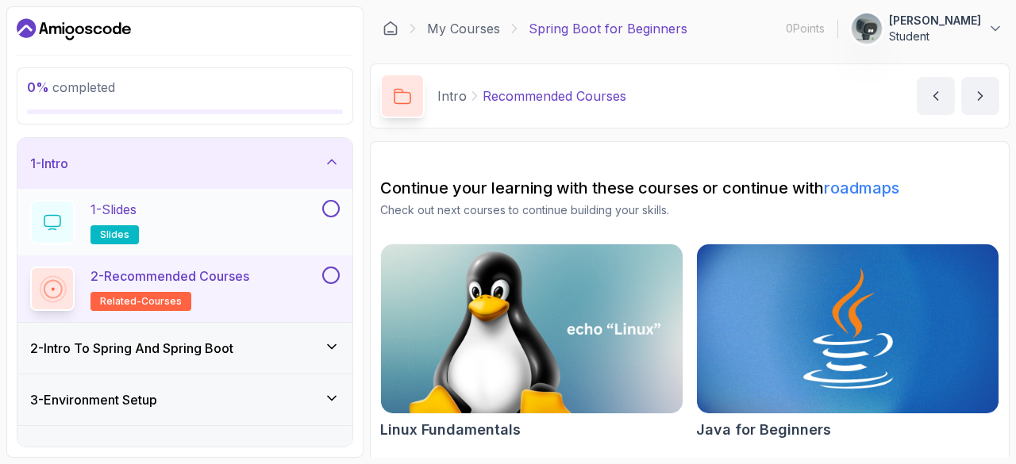
click at [295, 218] on div "1 - Slides slides" at bounding box center [174, 222] width 289 height 44
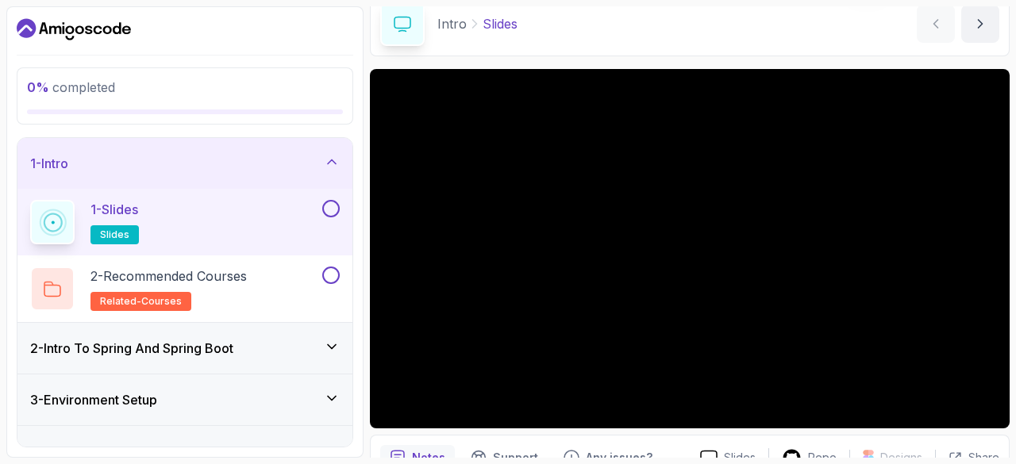
scroll to position [152, 0]
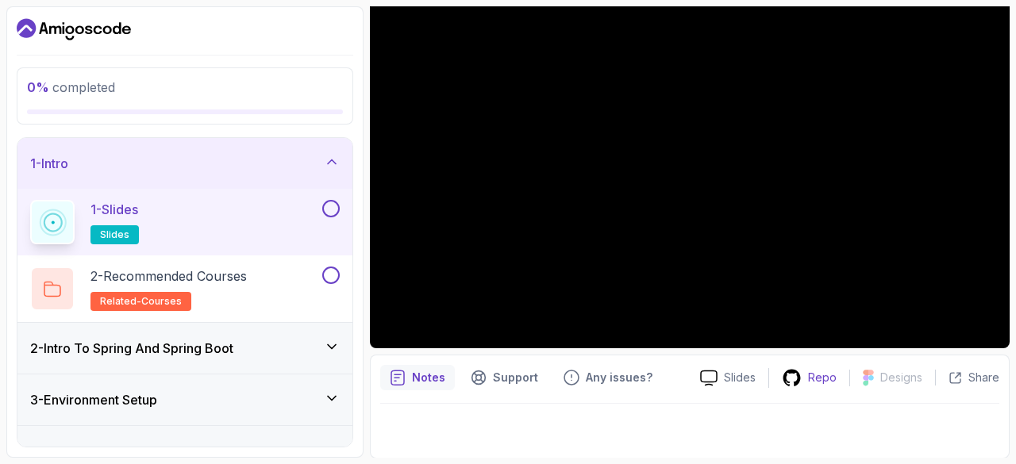
click at [819, 380] on p "Repo" at bounding box center [822, 378] width 29 height 16
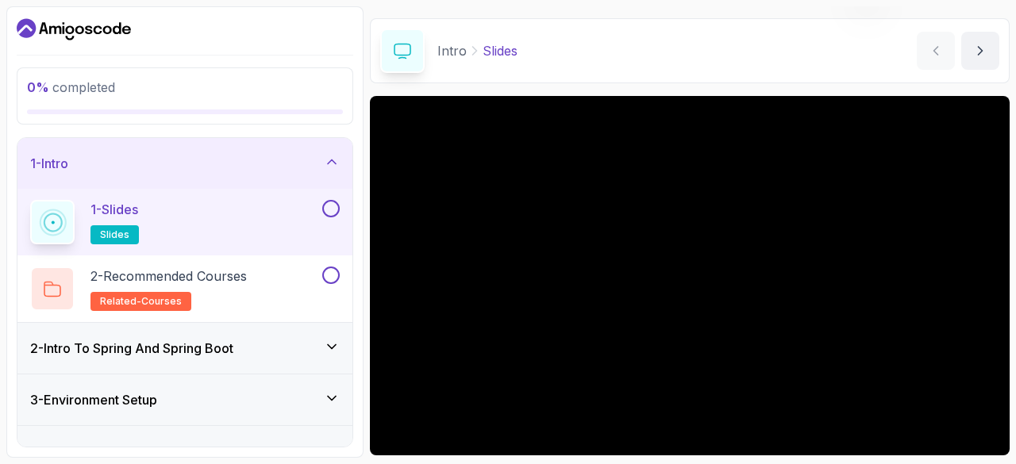
scroll to position [46, 0]
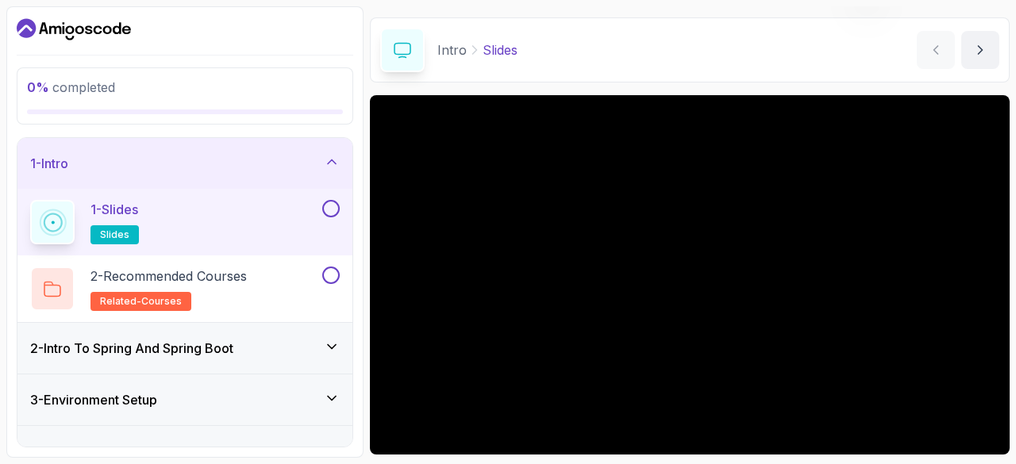
click at [332, 215] on button at bounding box center [330, 208] width 17 height 17
click at [333, 279] on button at bounding box center [330, 275] width 17 height 17
click at [294, 329] on div "2 - Intro To Spring And Spring Boot" at bounding box center [184, 348] width 335 height 51
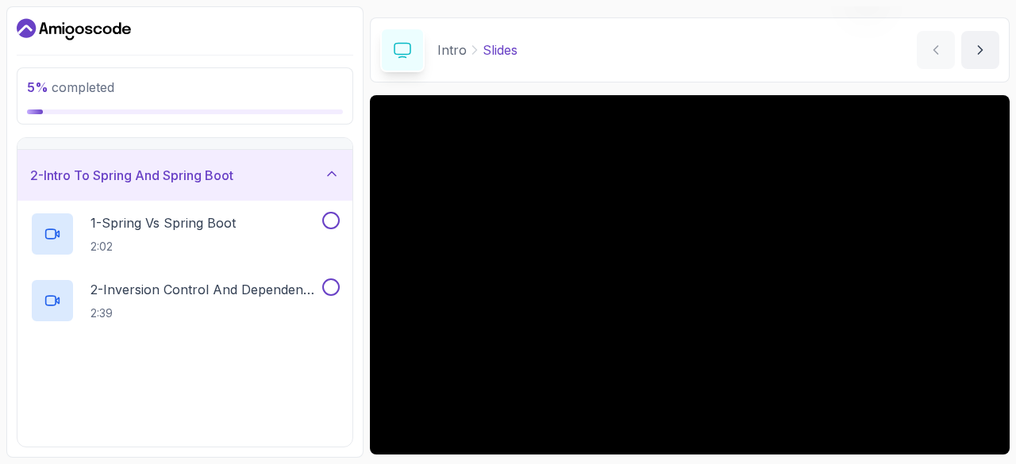
scroll to position [44, 0]
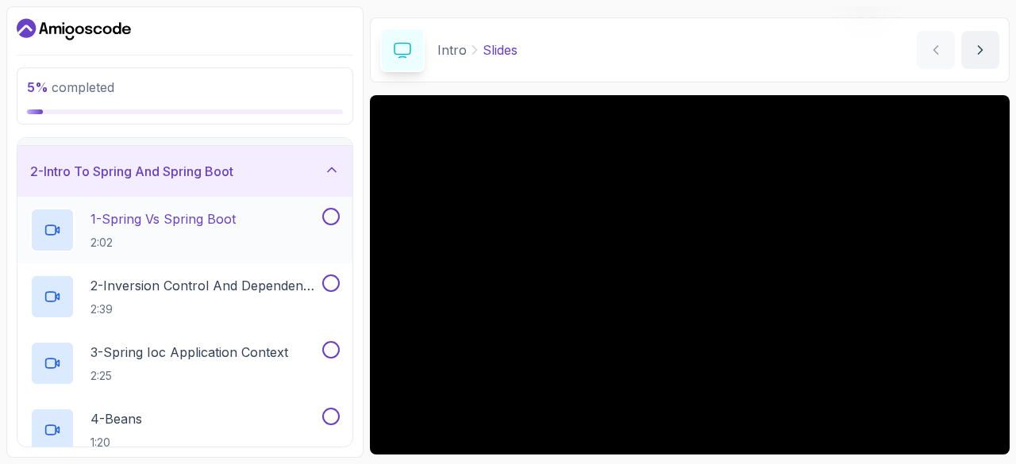
click at [229, 251] on div "1 - Spring Vs Spring Boot 2:02" at bounding box center [174, 230] width 289 height 44
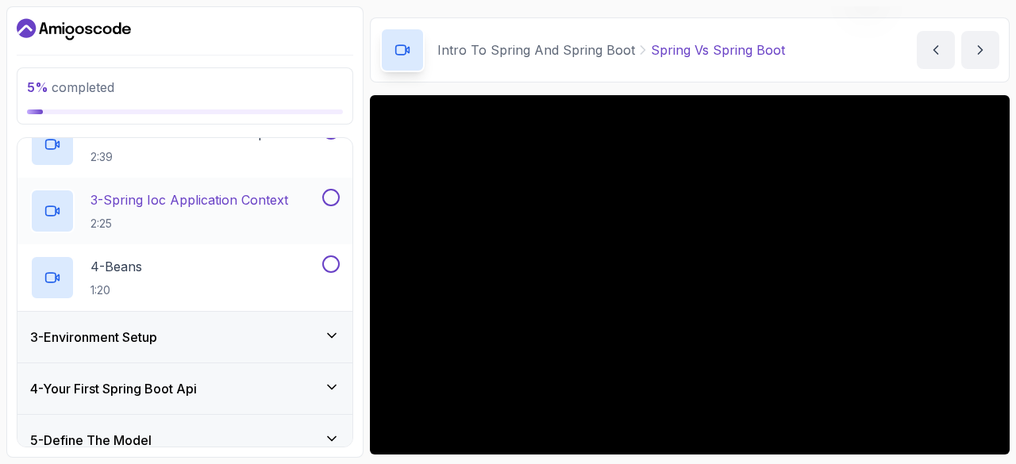
scroll to position [229, 0]
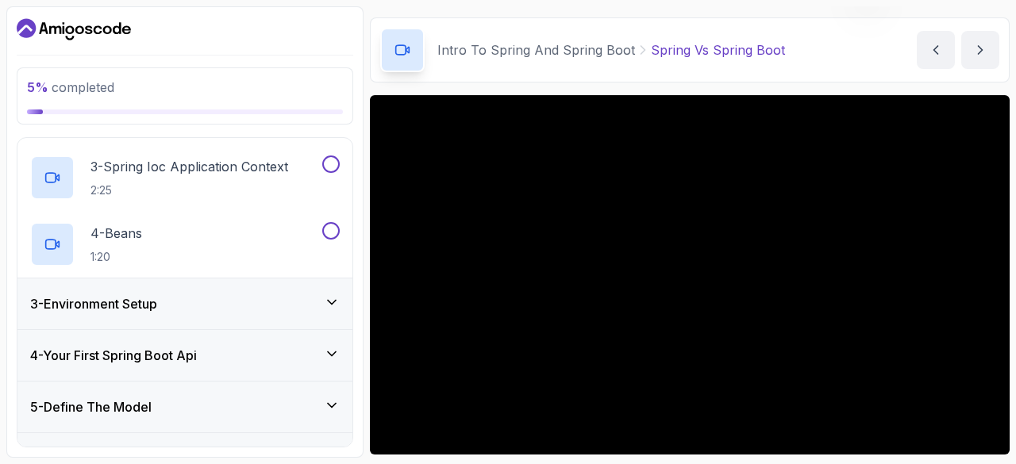
click at [254, 302] on div "3 - Environment Setup" at bounding box center [185, 303] width 310 height 19
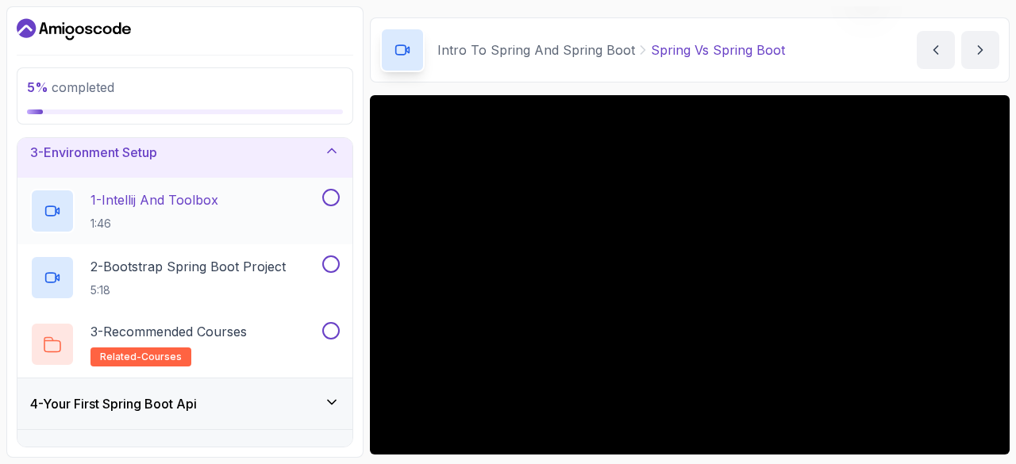
scroll to position [113, 0]
click at [205, 220] on p "1:46" at bounding box center [154, 226] width 128 height 16
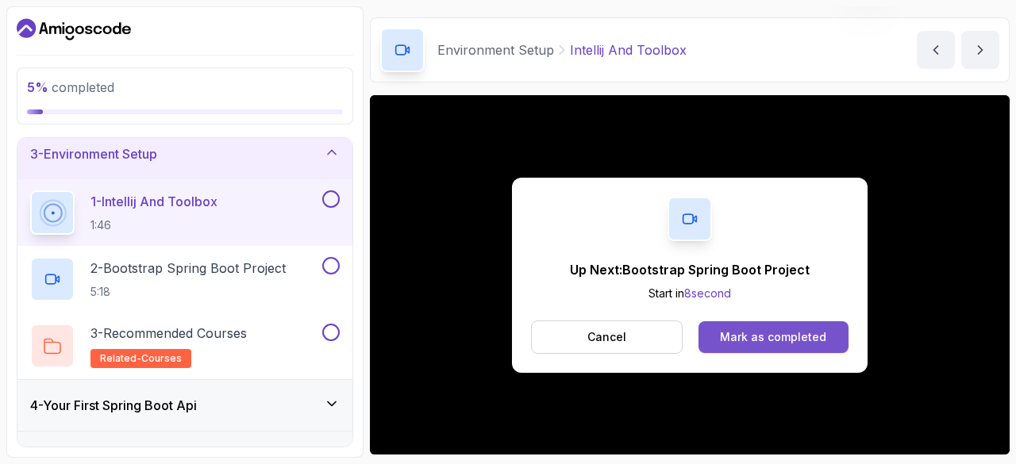
click at [792, 334] on div "Mark as completed" at bounding box center [773, 337] width 106 height 16
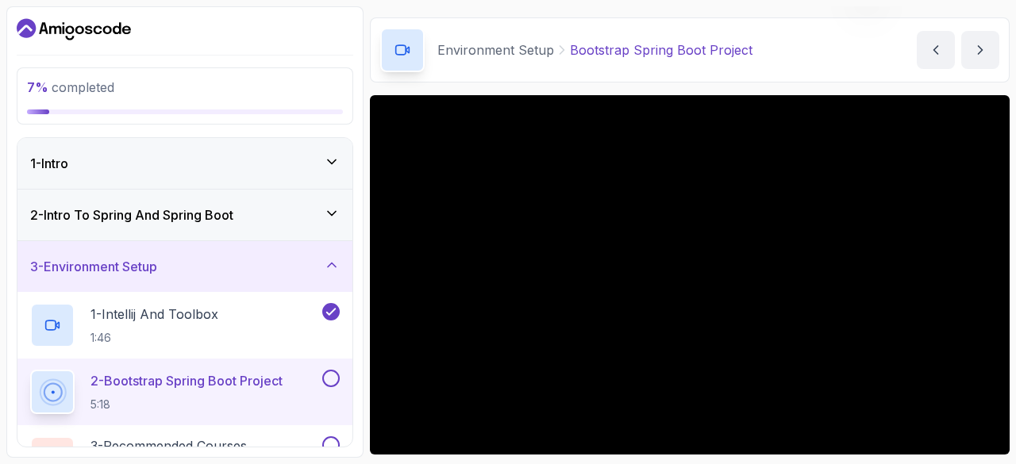
click at [311, 223] on div "2 - Intro To Spring And Spring Boot" at bounding box center [185, 215] width 310 height 19
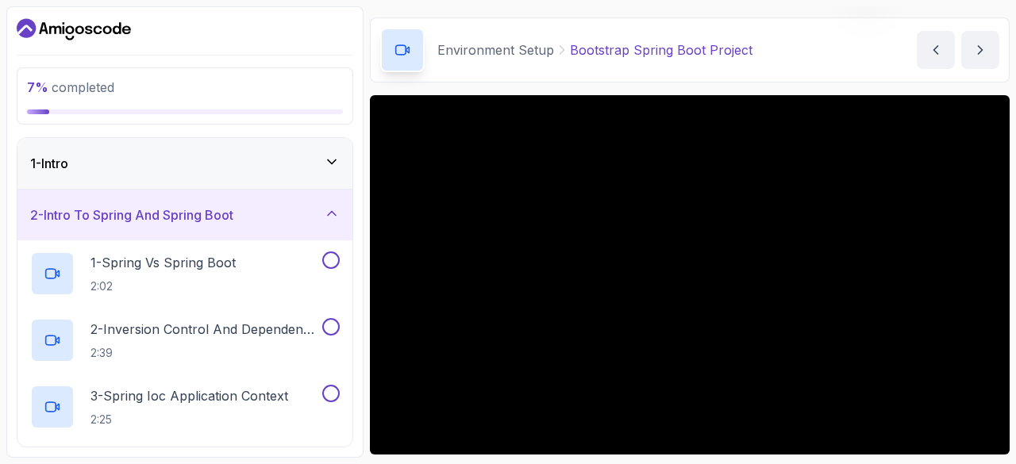
click at [337, 167] on icon at bounding box center [332, 162] width 16 height 16
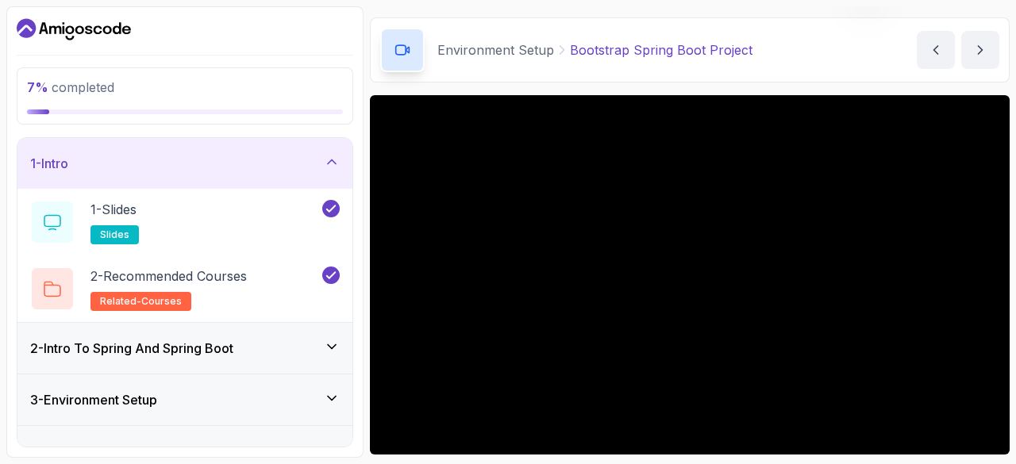
click at [318, 149] on div "1 - Intro" at bounding box center [184, 163] width 335 height 51
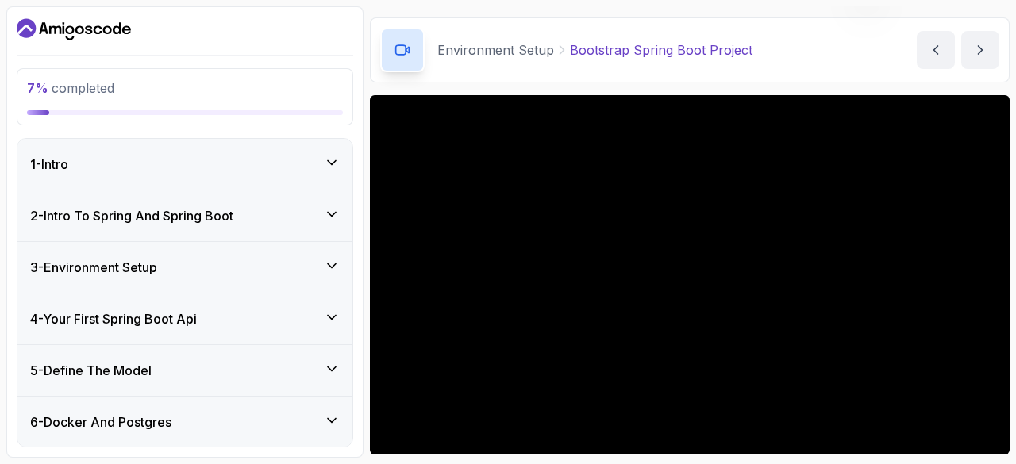
click at [311, 215] on div "2 - Intro To Spring And Spring Boot" at bounding box center [185, 215] width 310 height 19
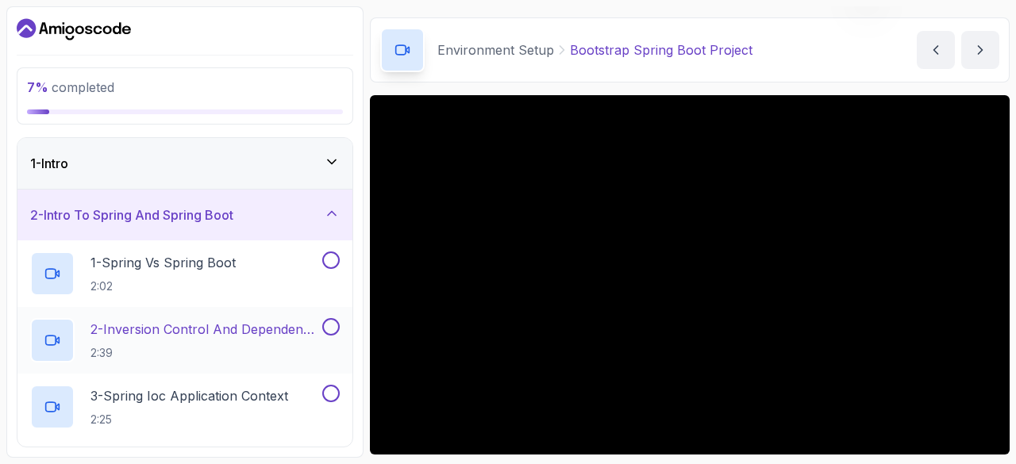
scroll to position [64, 0]
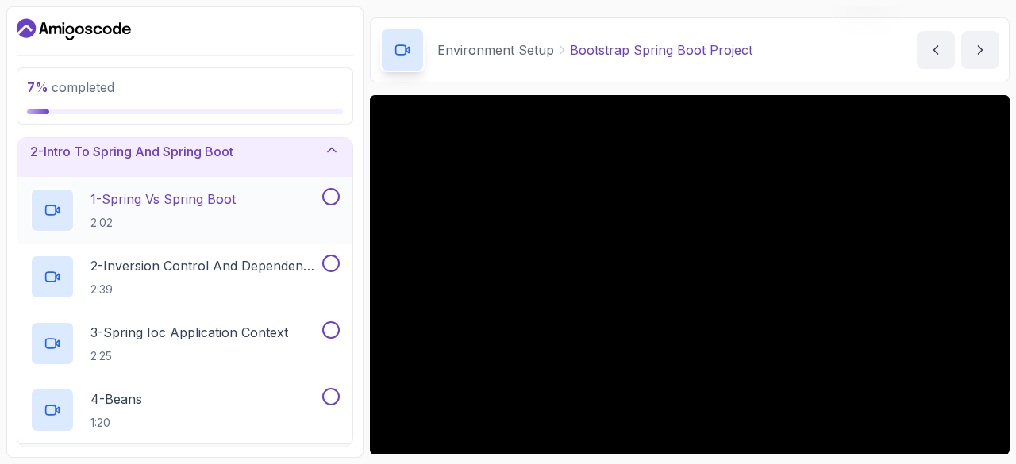
click at [337, 202] on button at bounding box center [330, 196] width 17 height 17
click at [338, 152] on icon at bounding box center [332, 149] width 16 height 16
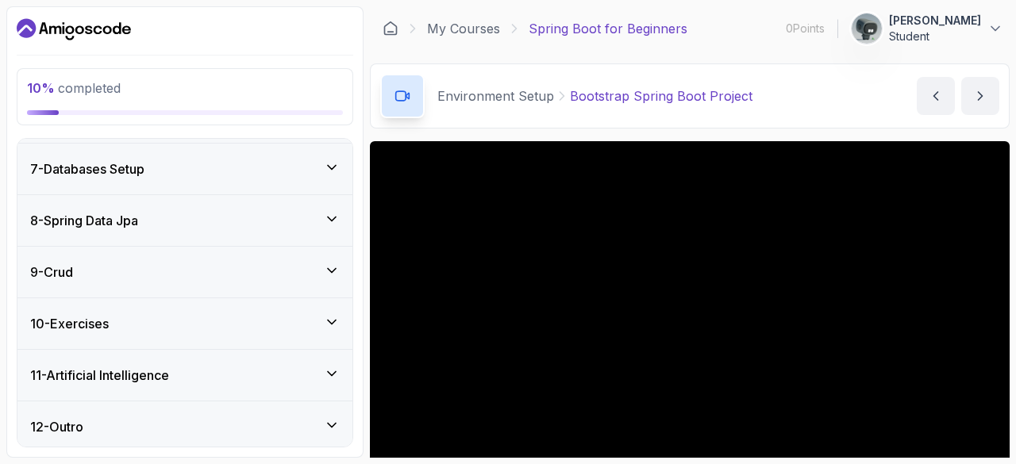
scroll to position [0, 0]
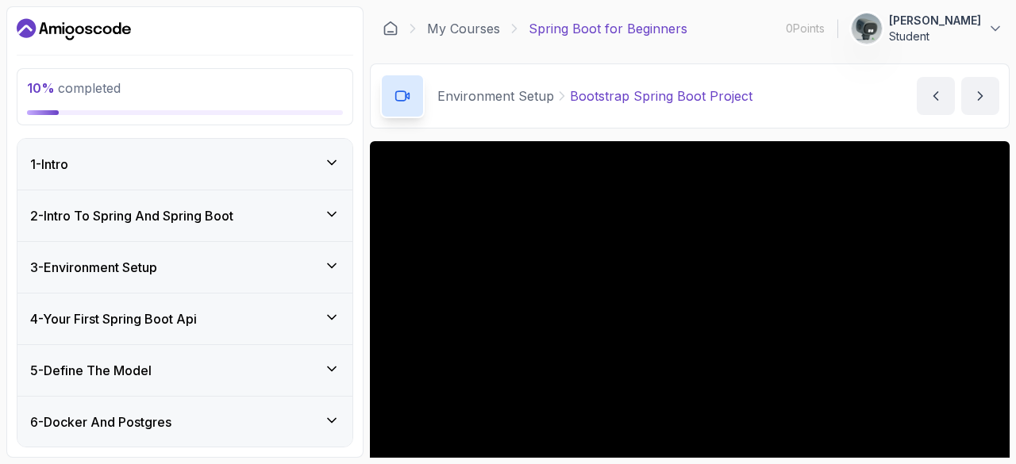
click at [214, 191] on div "2 - Intro To Spring And Spring Boot" at bounding box center [184, 216] width 335 height 51
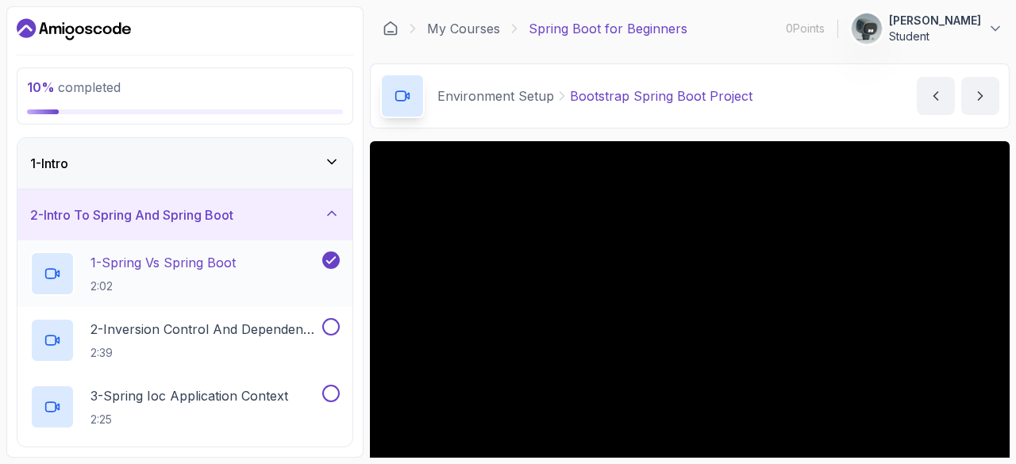
scroll to position [68, 0]
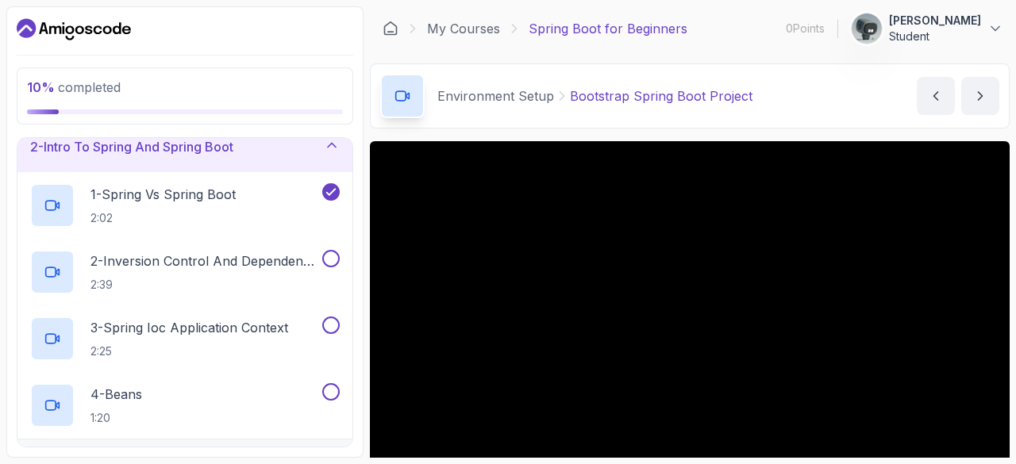
click at [287, 158] on div "2 - Intro To Spring And Spring Boot" at bounding box center [184, 146] width 335 height 51
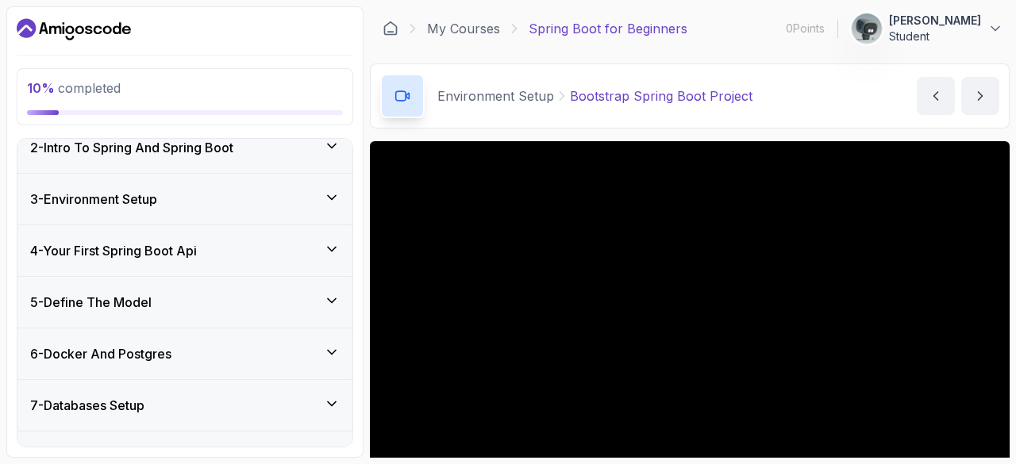
click at [206, 214] on div "3 - Environment Setup" at bounding box center [184, 199] width 335 height 51
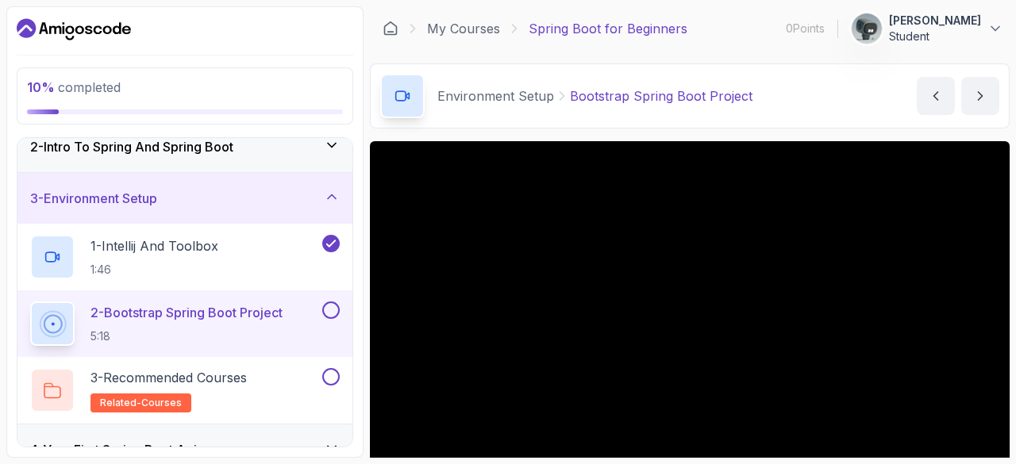
click at [229, 209] on div "3 - Environment Setup" at bounding box center [184, 198] width 335 height 51
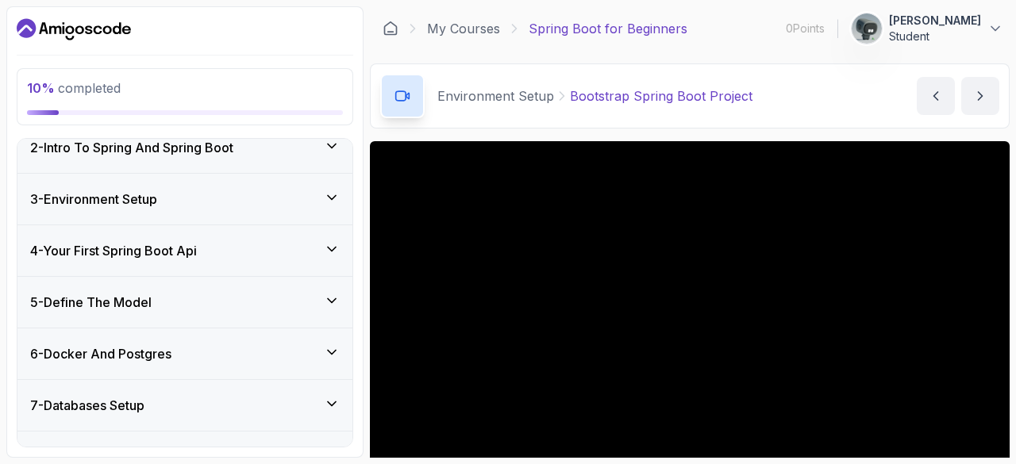
click at [210, 256] on div "4 - Your First Spring Boot Api" at bounding box center [185, 250] width 310 height 19
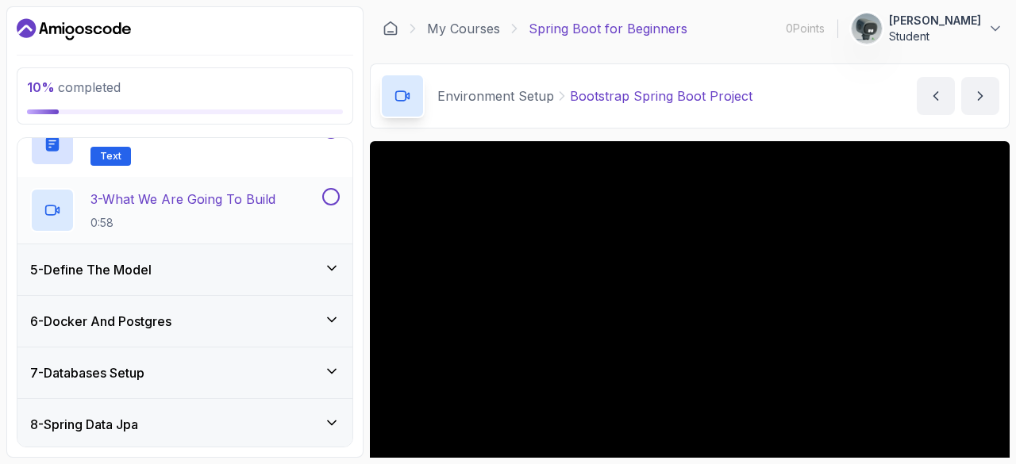
scroll to position [303, 0]
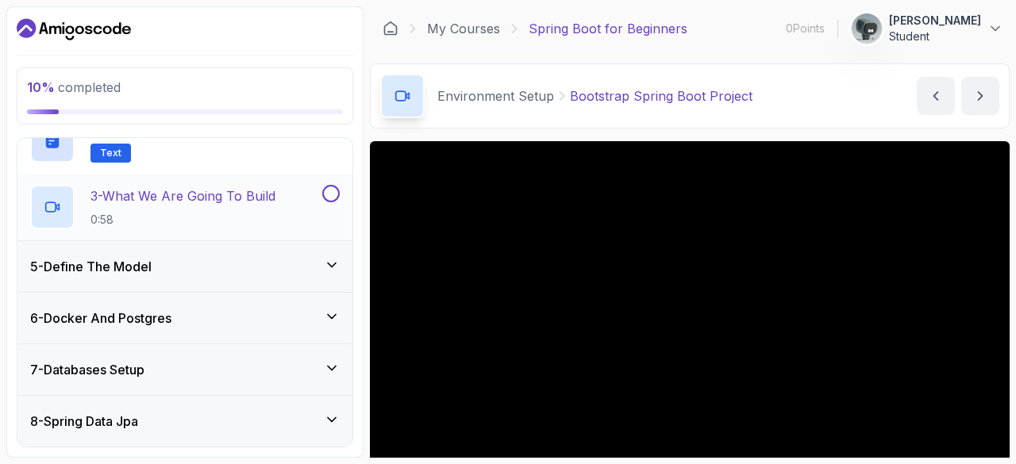
click at [287, 226] on div "3 - What We Are Going To Build 0:58" at bounding box center [174, 207] width 289 height 44
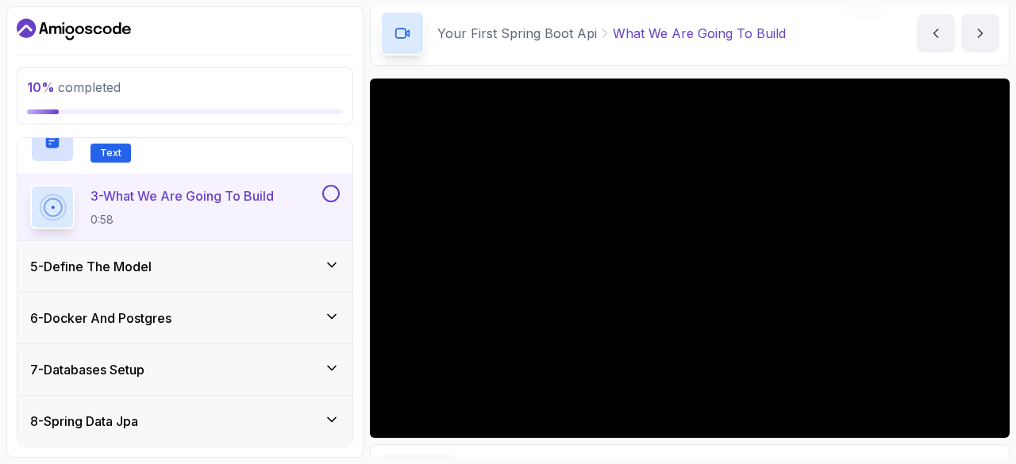
scroll to position [64, 0]
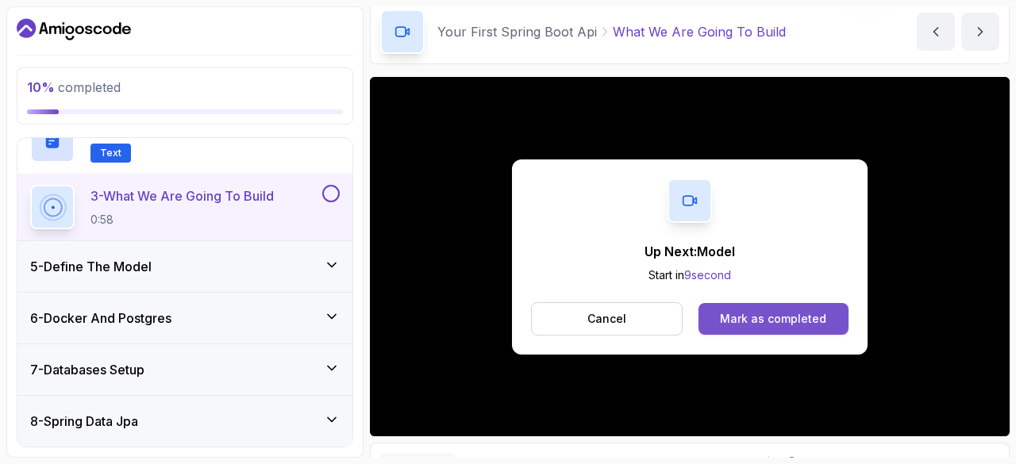
click at [737, 322] on div "Mark as completed" at bounding box center [773, 319] width 106 height 16
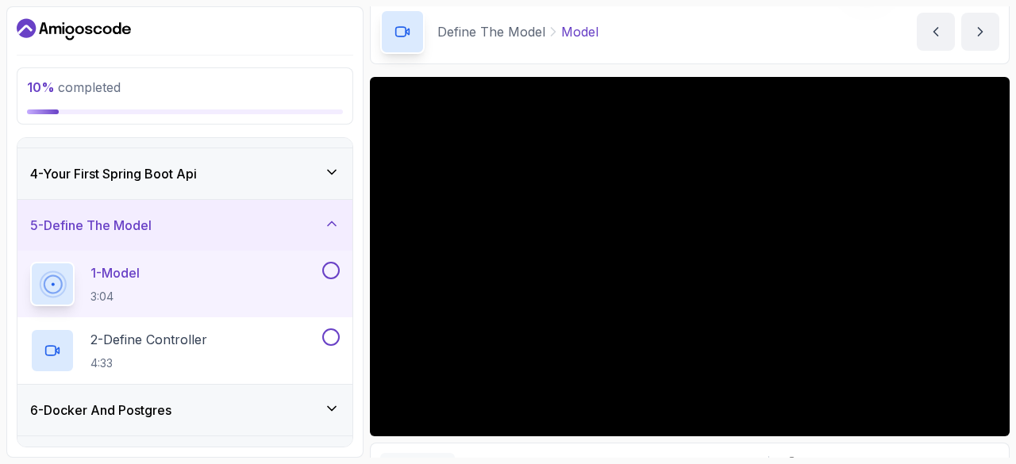
scroll to position [144, 0]
click at [322, 225] on div "5 - Define The Model" at bounding box center [185, 225] width 310 height 19
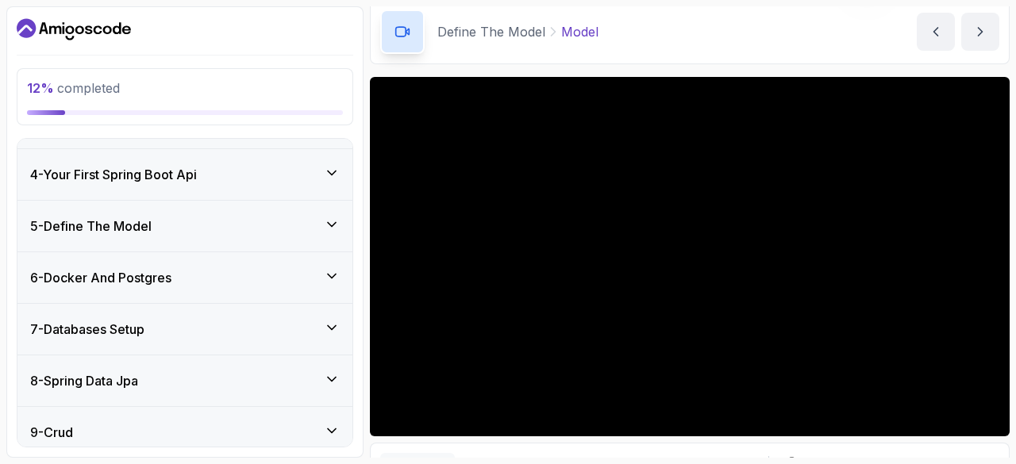
scroll to position [76, 0]
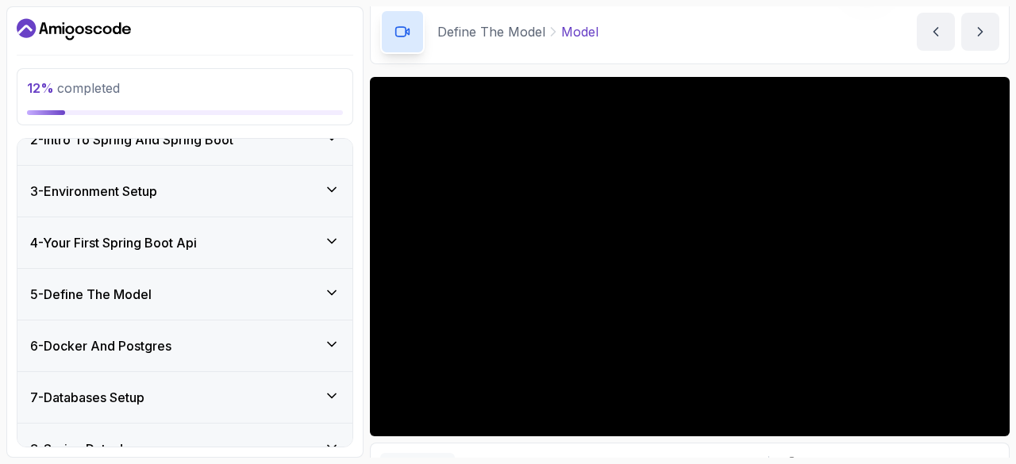
click at [333, 250] on div "4 - Your First Spring Boot Api" at bounding box center [184, 243] width 335 height 51
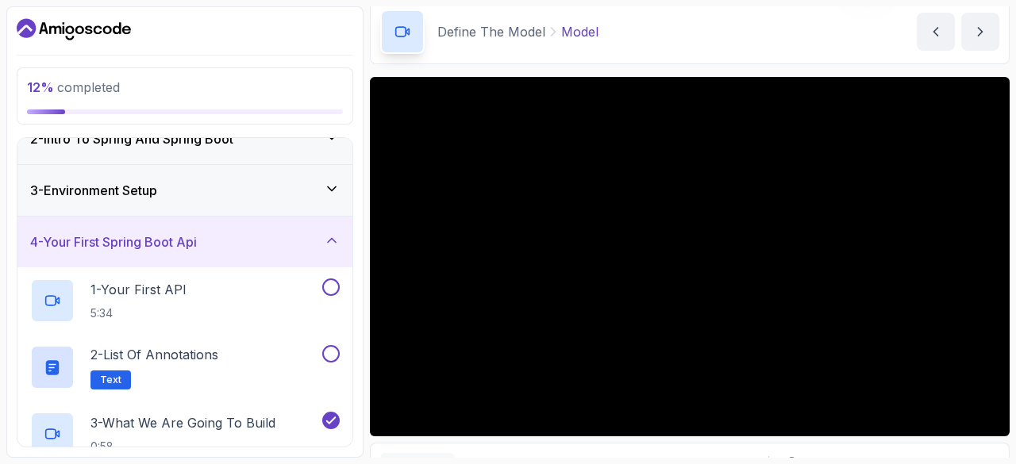
scroll to position [116, 0]
